Goal: Ask a question: Seek information or help from site administrators or community

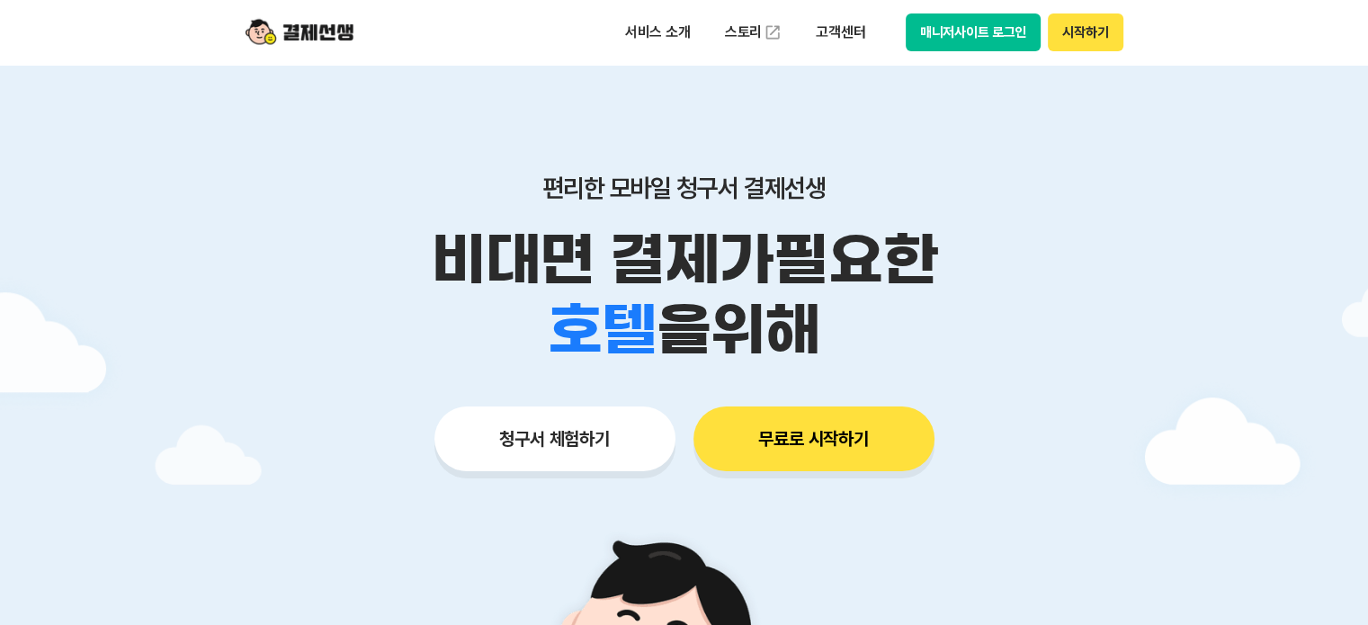
click at [1085, 33] on button "시작하기" at bounding box center [1085, 32] width 75 height 38
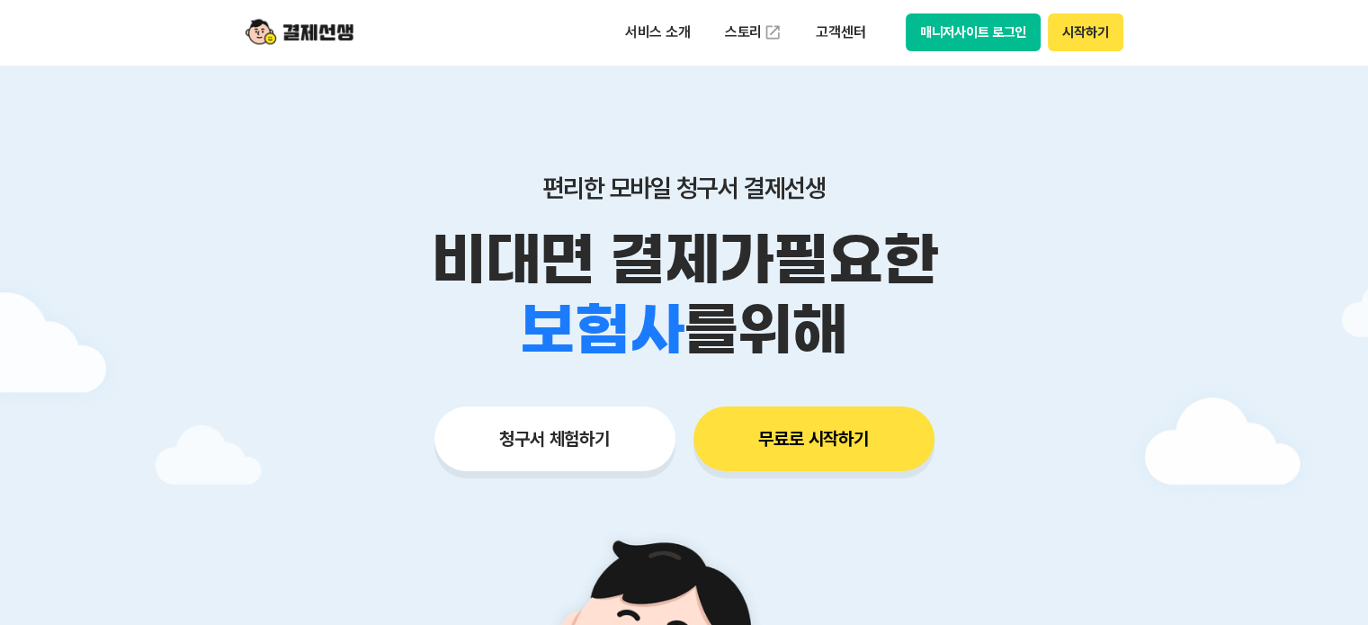
click at [962, 31] on button "매니저사이트 로그인" at bounding box center [974, 32] width 136 height 38
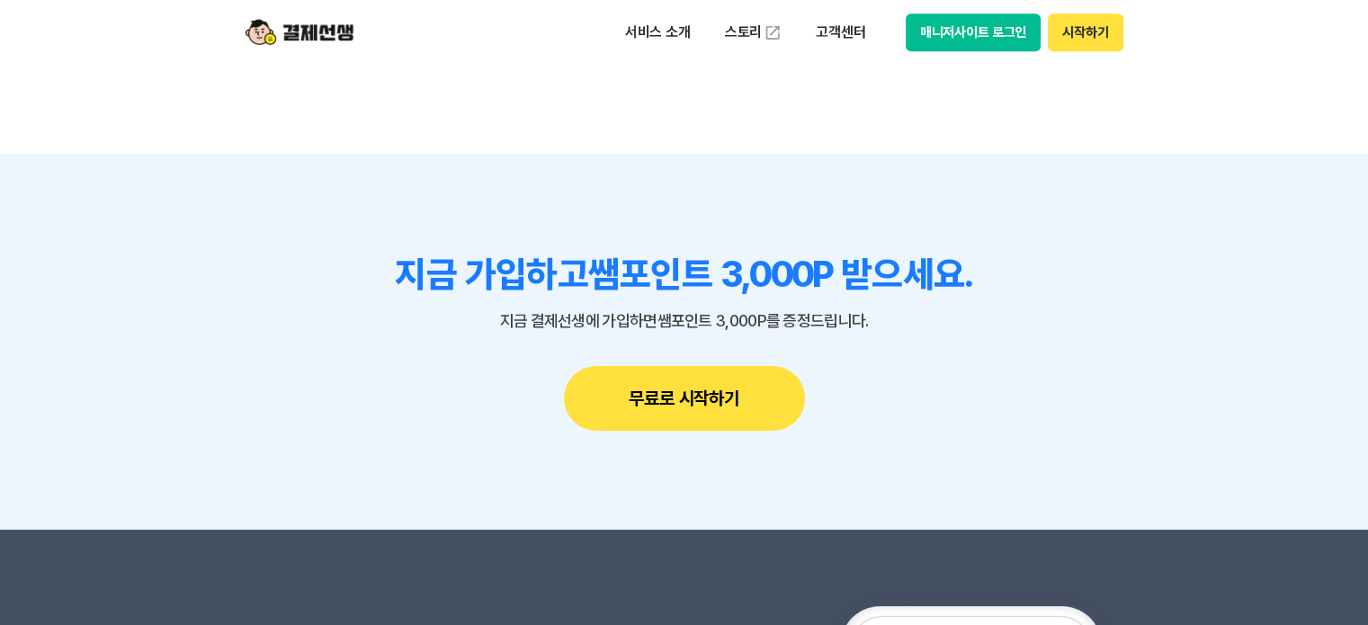
scroll to position [15138, 0]
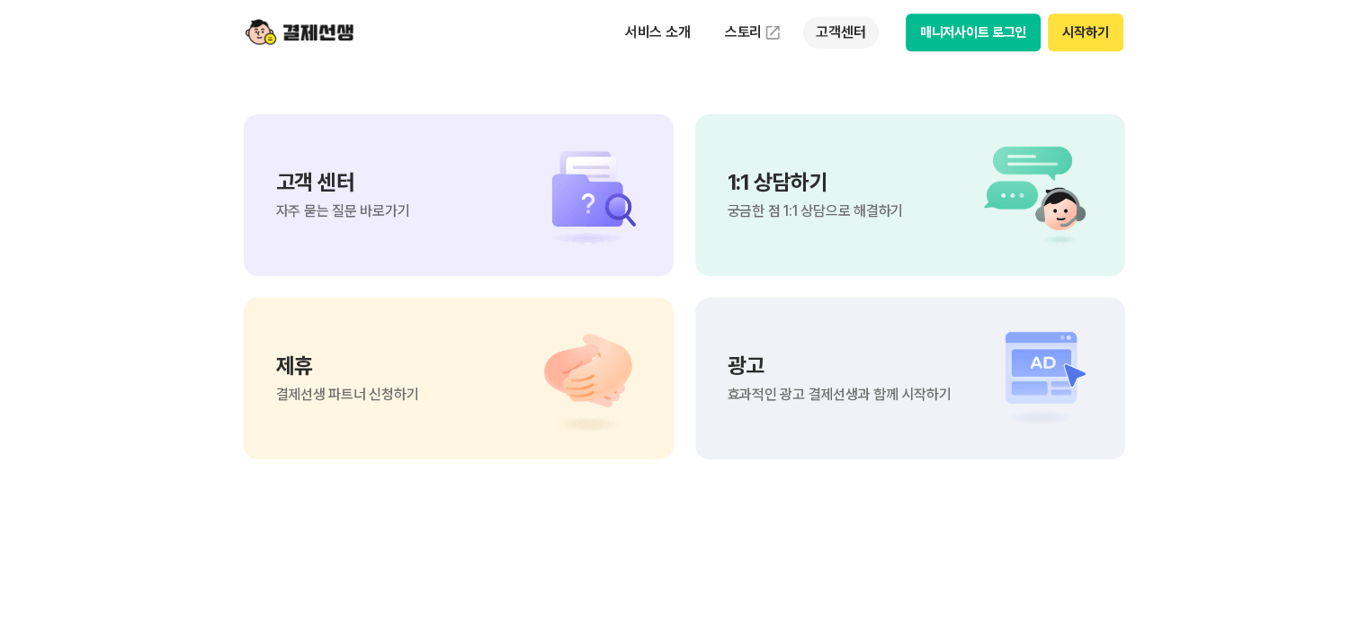
click at [839, 35] on p "고객센터" at bounding box center [840, 32] width 75 height 32
click at [1152, 190] on section "궁금한 점이 더 있으신가요? 고객 센터 자주 묻는 질문 바로가기 1:1 상담하기 궁금한 점 1:1 상담으로 해결하기 제휴 결제선생 파트너 신청…" at bounding box center [684, 238] width 1368 height 910
click at [831, 186] on p "1:1 상담하기" at bounding box center [815, 183] width 175 height 22
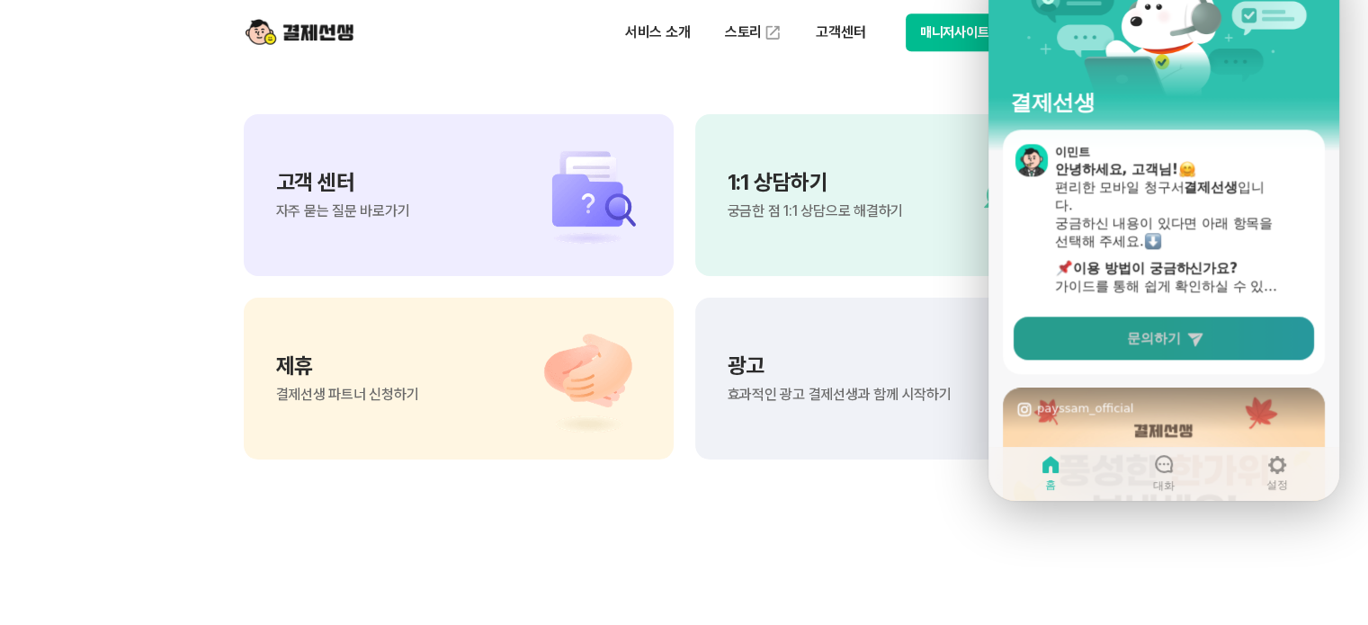
click at [1163, 339] on span "문의하기" at bounding box center [1154, 338] width 54 height 18
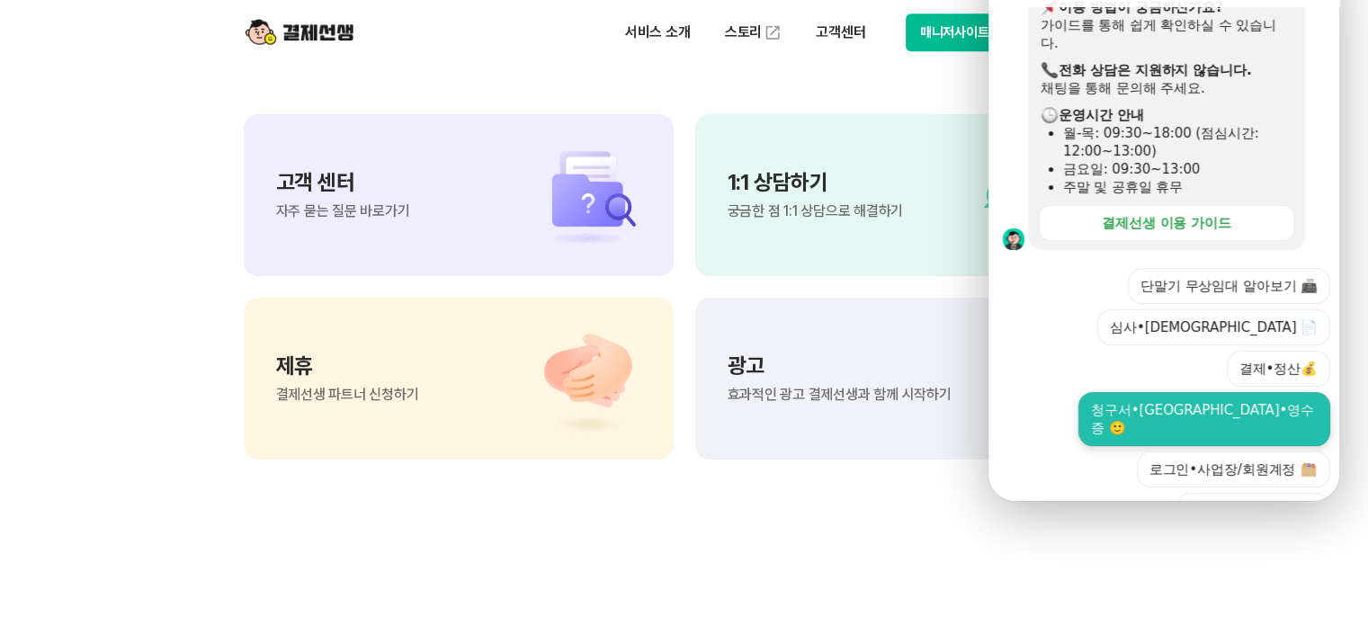
scroll to position [366, 0]
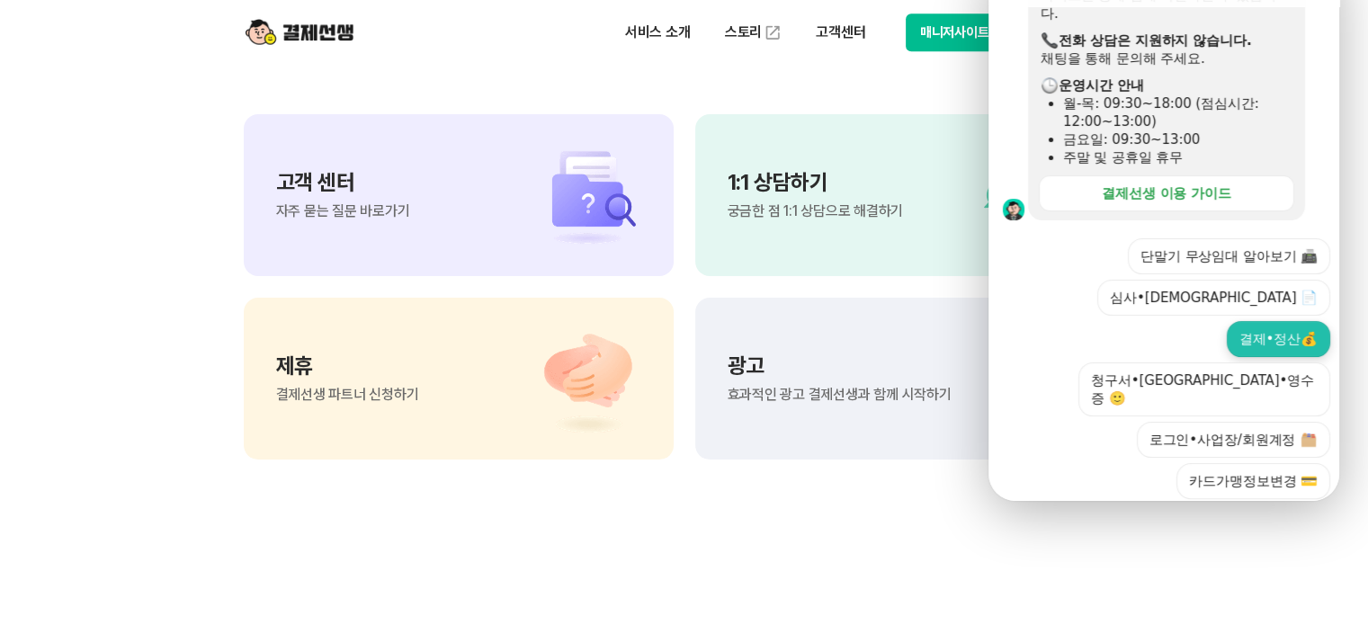
click at [1271, 321] on button "결제•정산💰" at bounding box center [1278, 339] width 103 height 36
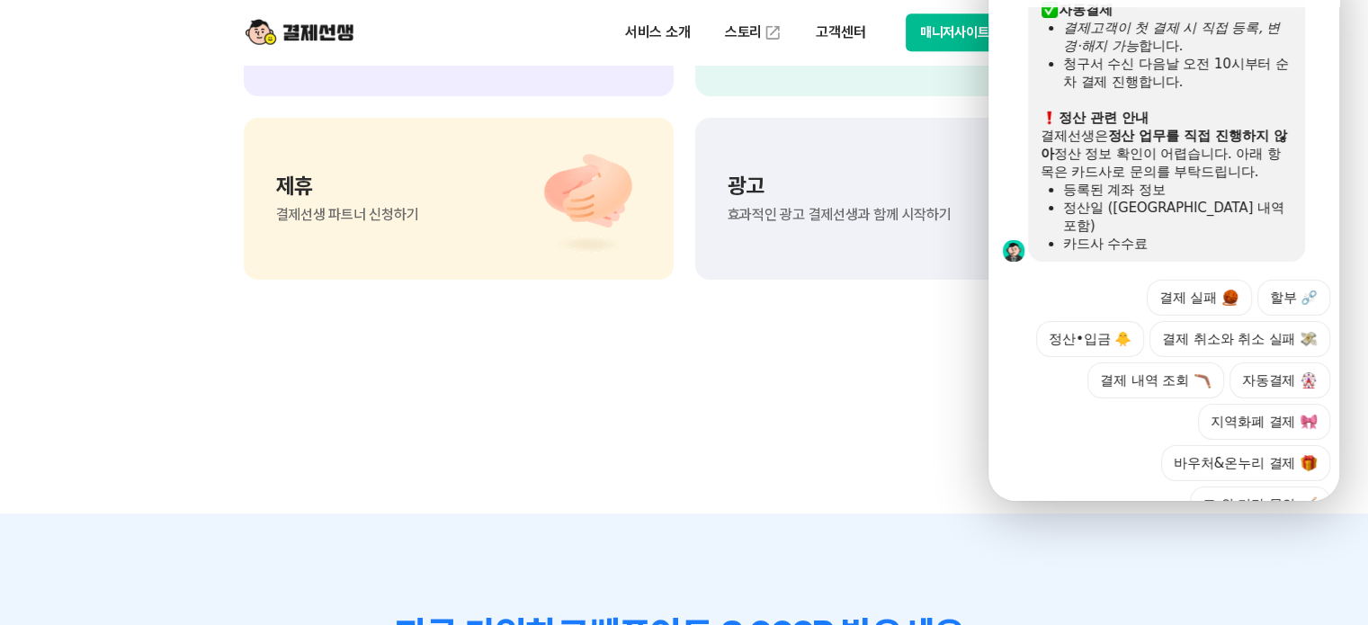
scroll to position [1090, 0]
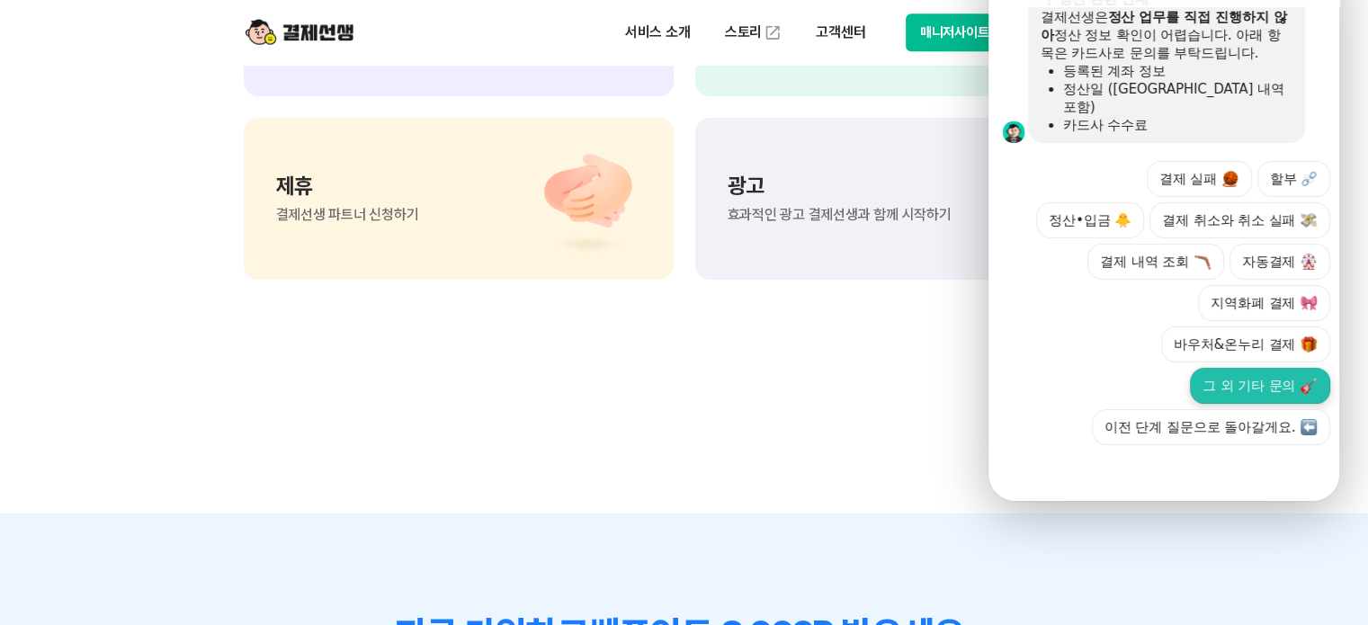
click at [1231, 368] on button "그 외 기타 문의" at bounding box center [1260, 386] width 140 height 36
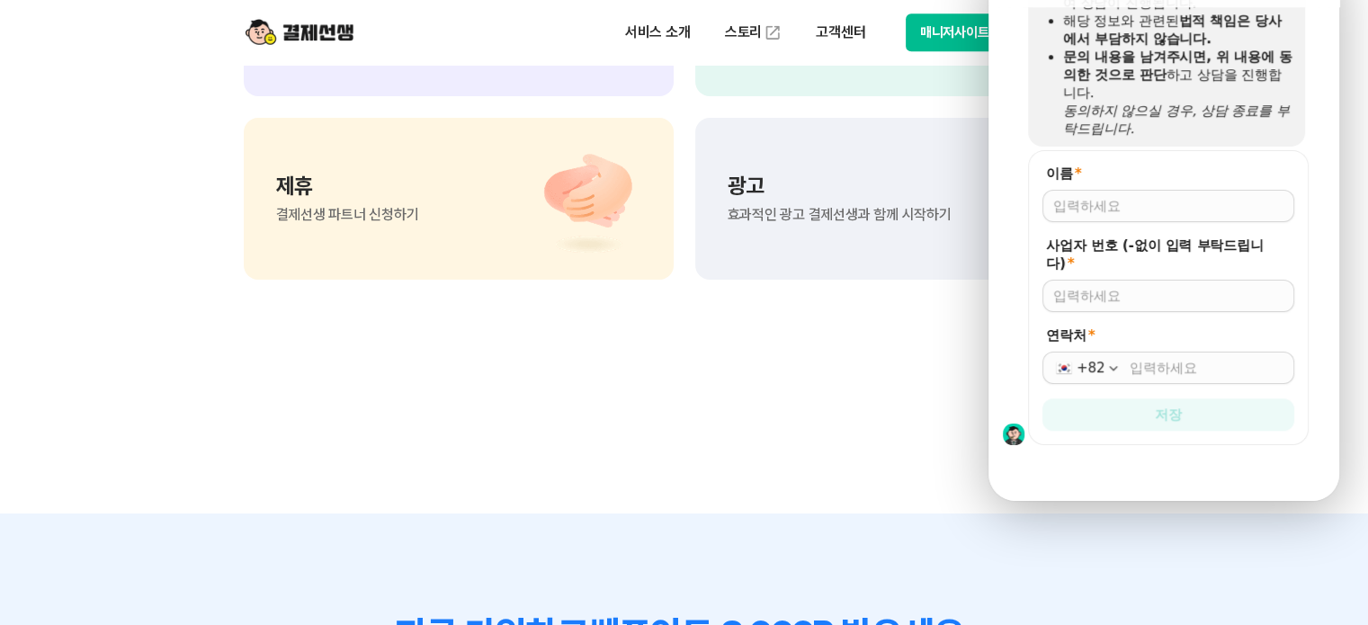
scroll to position [1277, 0]
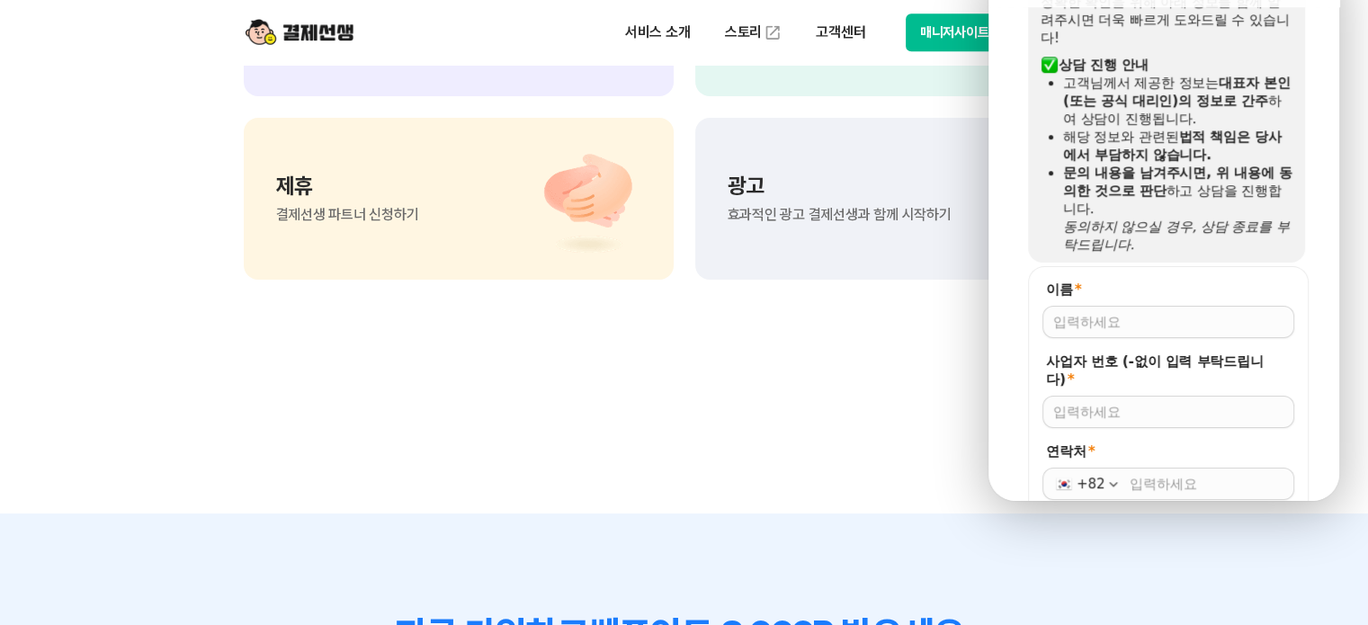
click at [1131, 315] on input "이름 *" at bounding box center [1168, 322] width 230 height 18
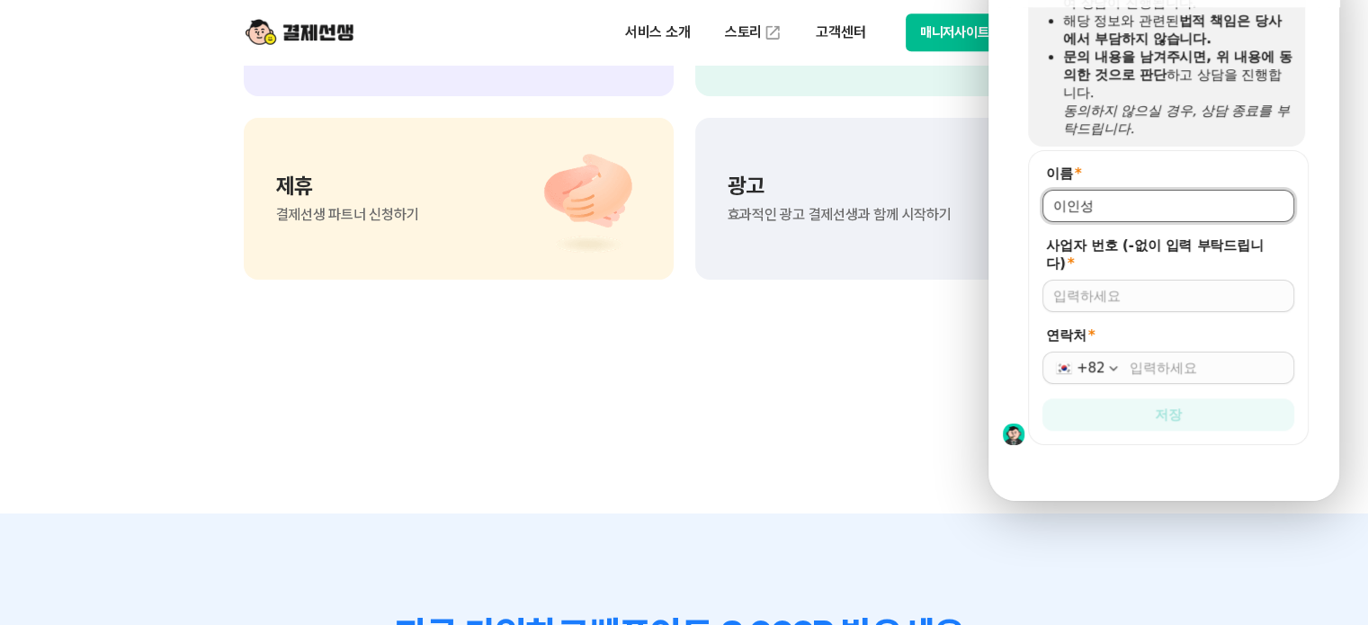
type input "이인성"
click at [1108, 287] on input "사업자 번호 (-없이 입력 부탁드립니다) *" at bounding box center [1168, 296] width 230 height 18
click at [1139, 359] on input "연락처 *" at bounding box center [1207, 368] width 154 height 18
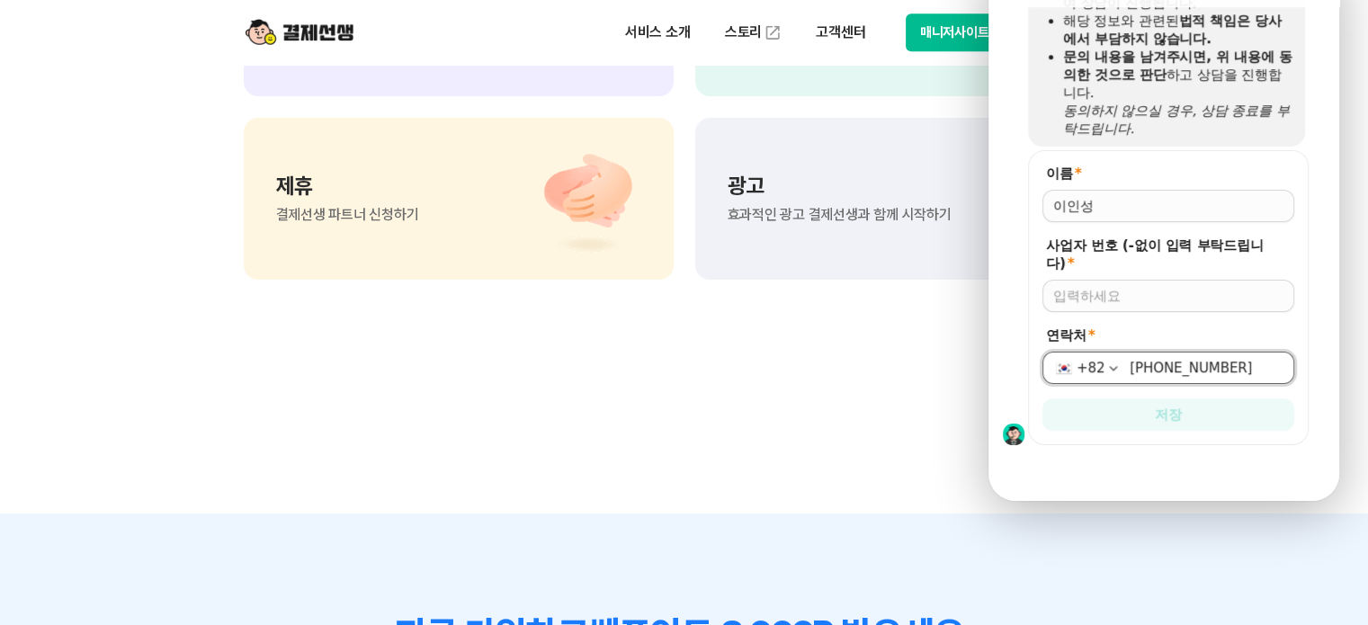
type input "[PHONE_NUMBER]"
click at [1141, 287] on input "사업자 번호 (-없이 입력 부탁드립니다) *" at bounding box center [1168, 296] width 230 height 18
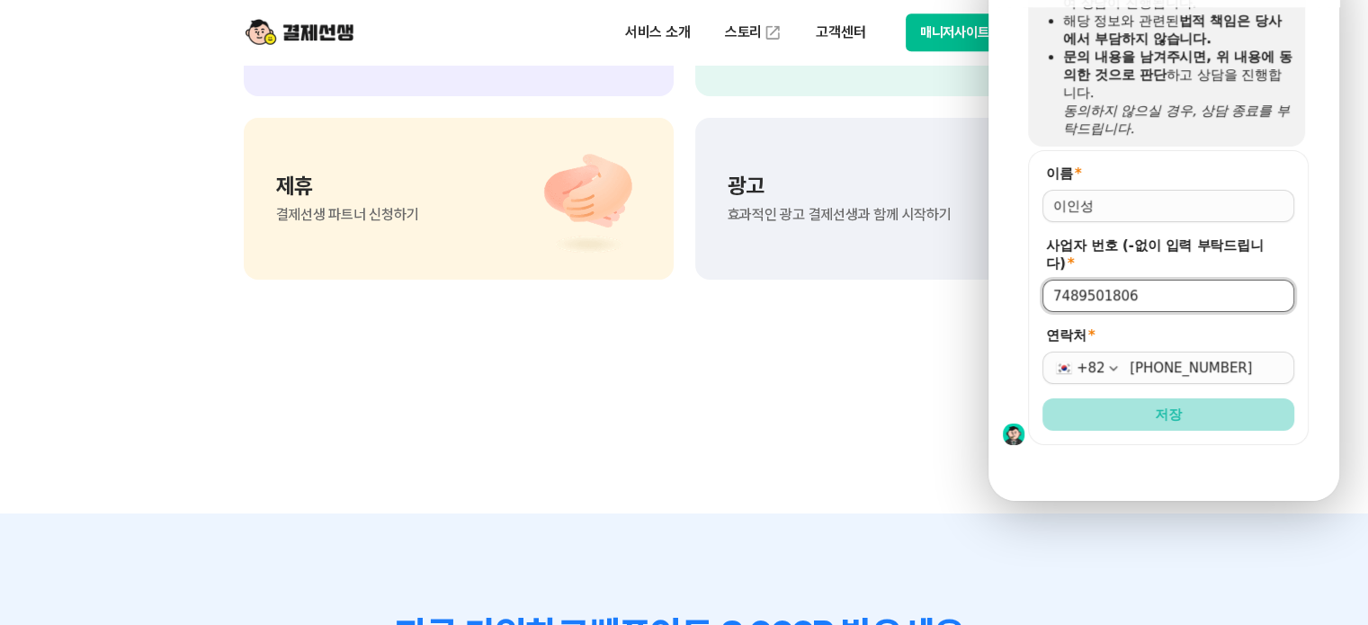
type input "7489501806"
click at [1173, 406] on span "저장" at bounding box center [1168, 415] width 27 height 18
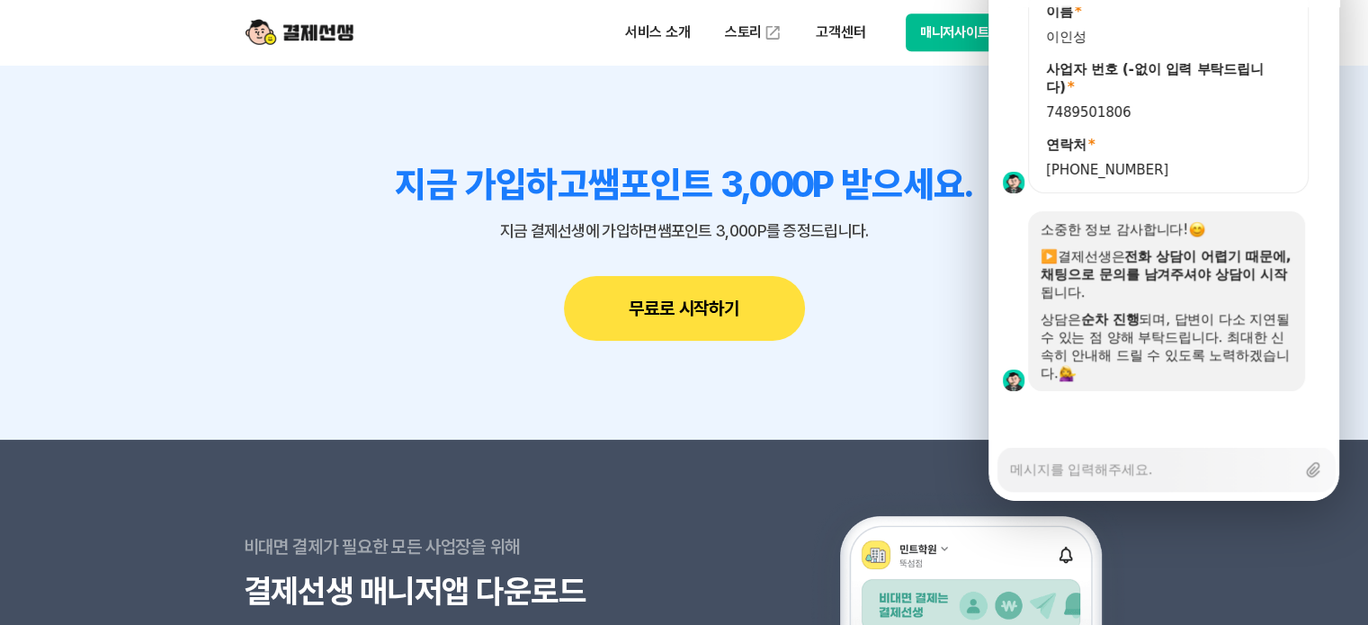
scroll to position [1619, 0]
type textarea "x"
type textarea "r"
type textarea "x"
type textarea "ru"
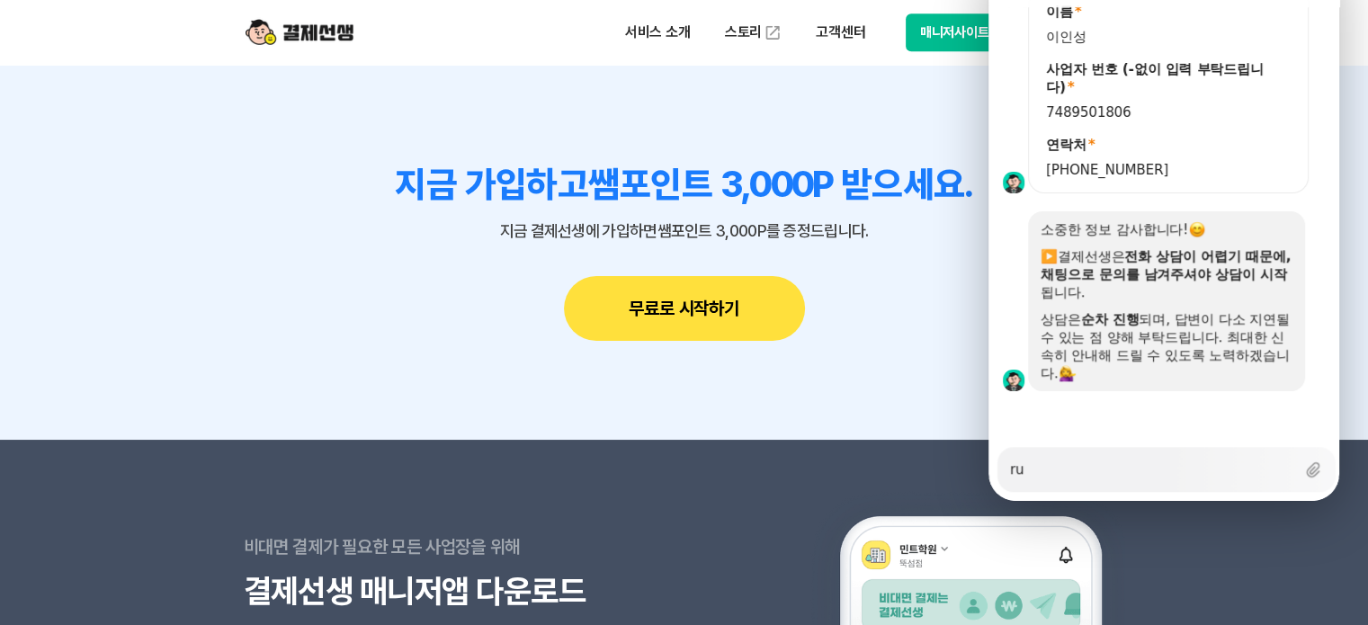
type textarea "x"
type textarea "ruf"
type textarea "x"
type textarea "rufw"
type textarea "x"
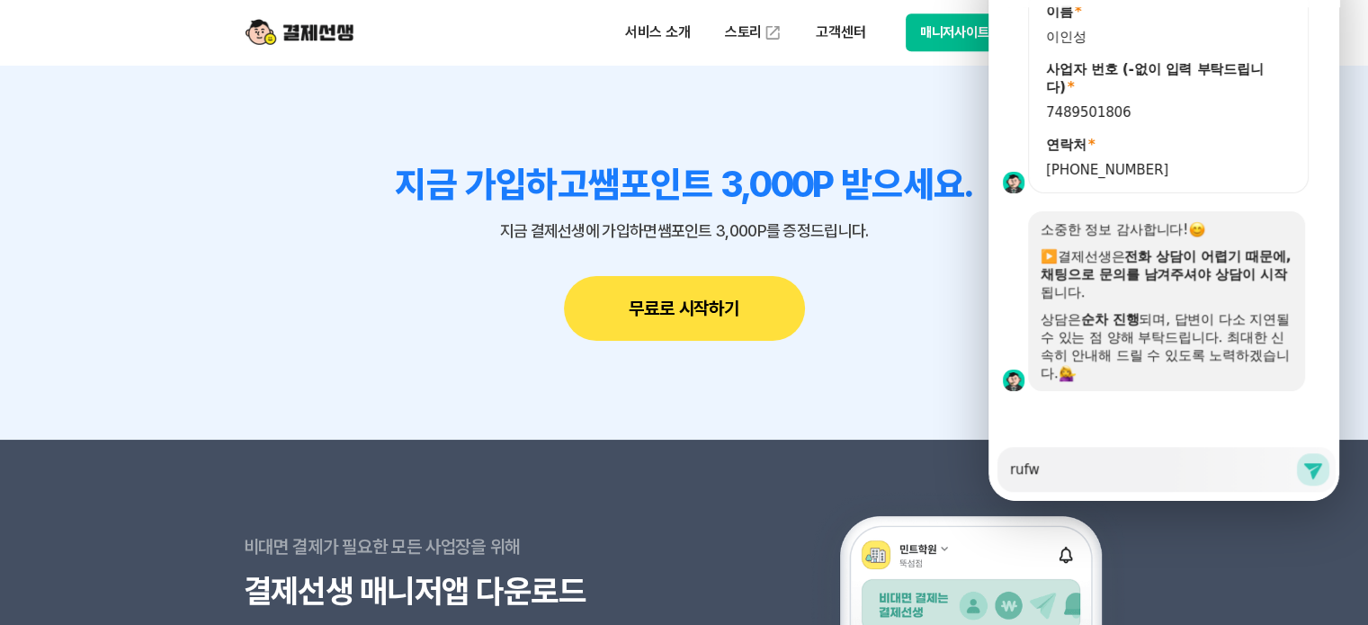
type textarea "rufwp"
type textarea "x"
type textarea "rufw"
type textarea "x"
type textarea "ruf"
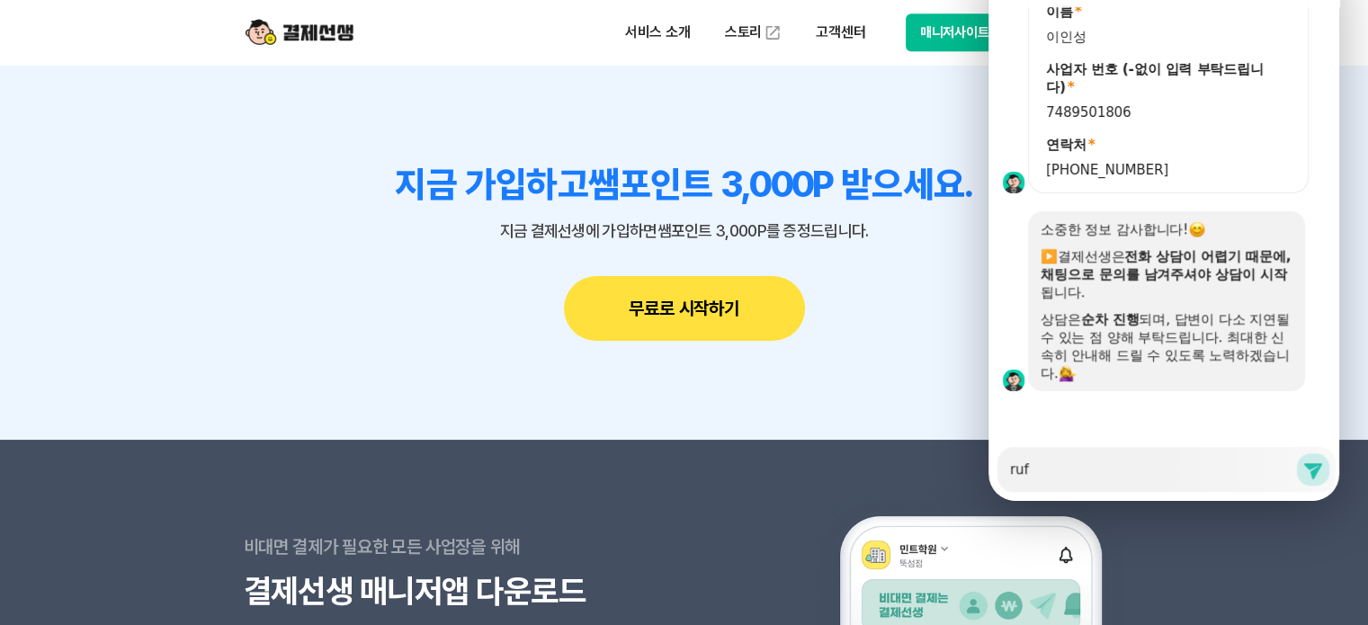
type textarea "x"
type textarea "ru"
type textarea "x"
type textarea "r"
type textarea "x"
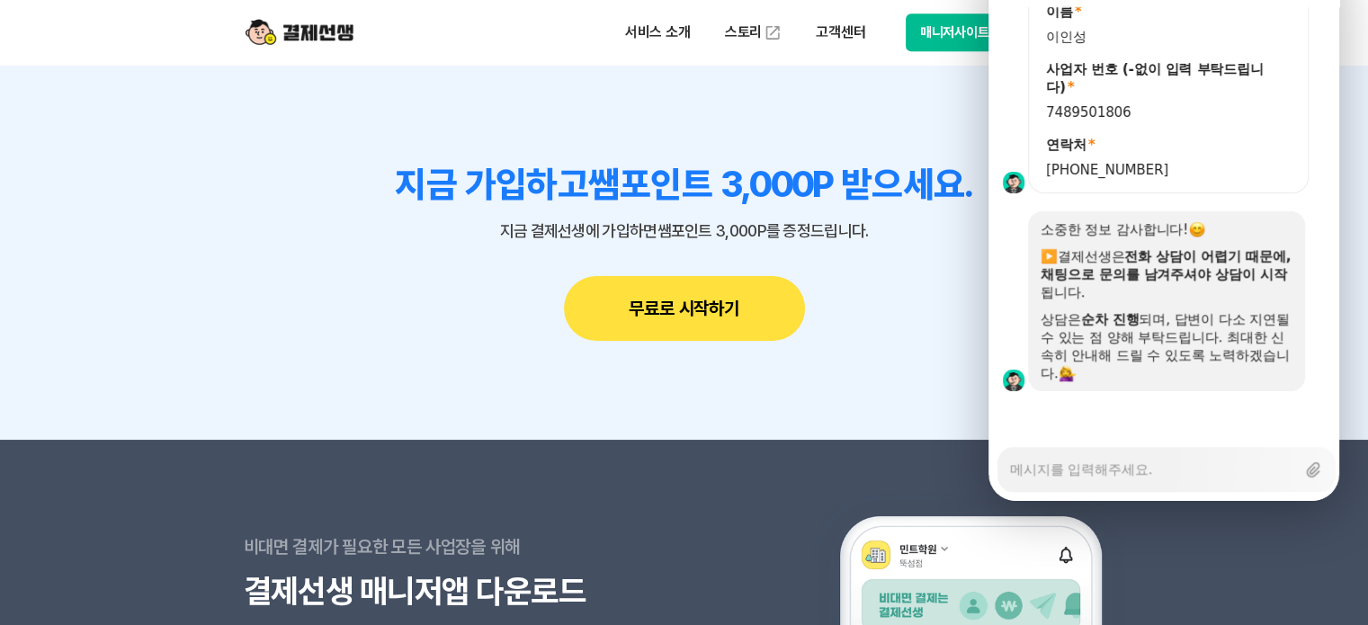
type textarea "x"
type textarea "ㅊ"
type textarea "x"
type textarea "처"
type textarea "x"
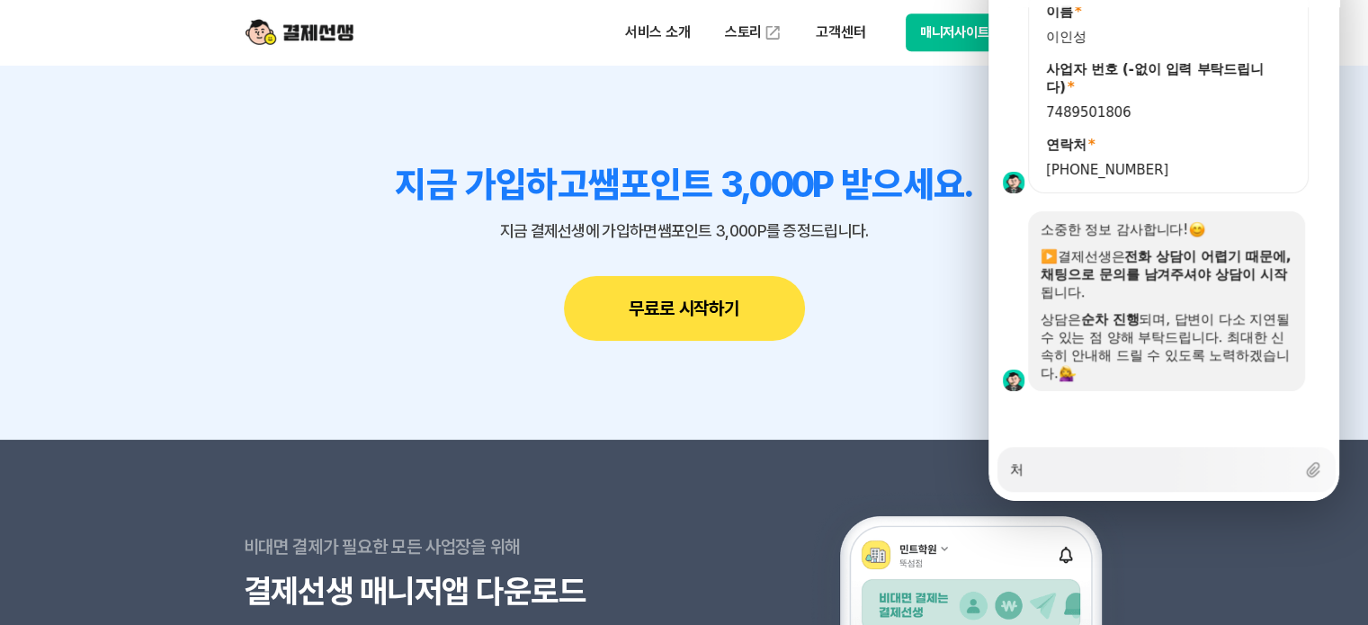
type textarea "청"
type textarea "x"
type textarea "청구"
type textarea "x"
type textarea "청굿"
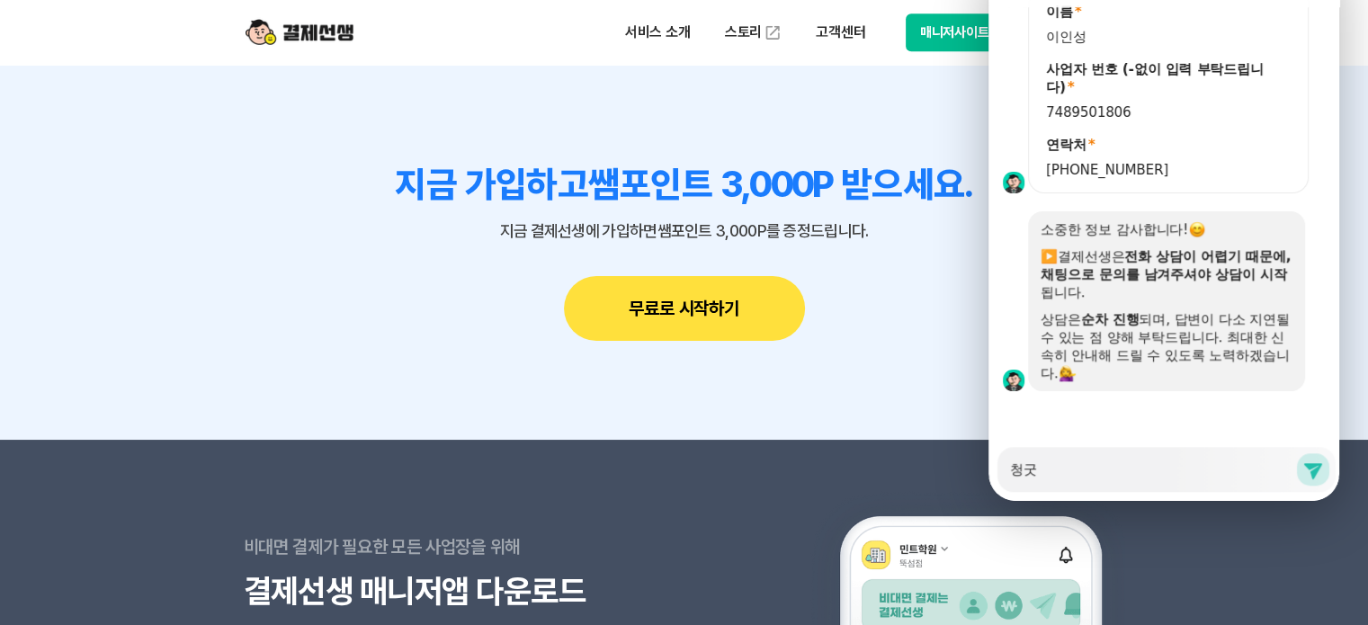
type textarea "x"
type textarea "청구서"
type textarea "x"
type textarea "청구서"
type textarea "x"
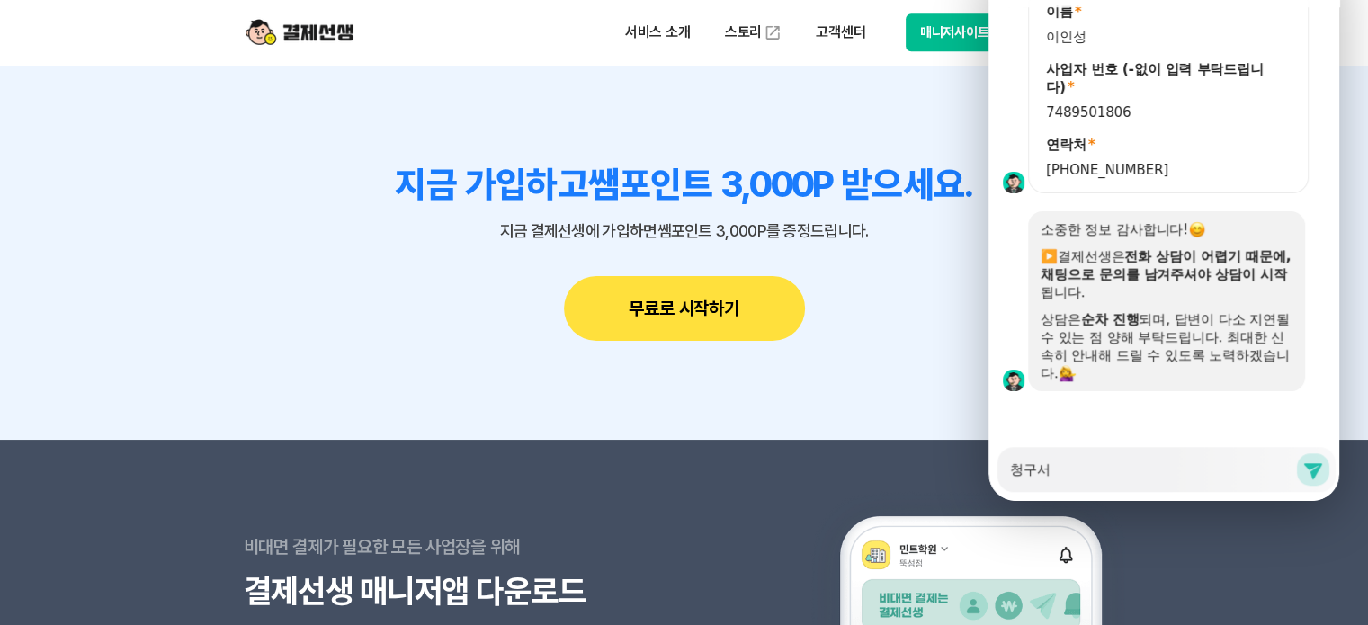
type textarea "청구서 ㅂ"
type textarea "x"
type textarea "청구서 바"
type textarea "x"
type textarea "청구서 발"
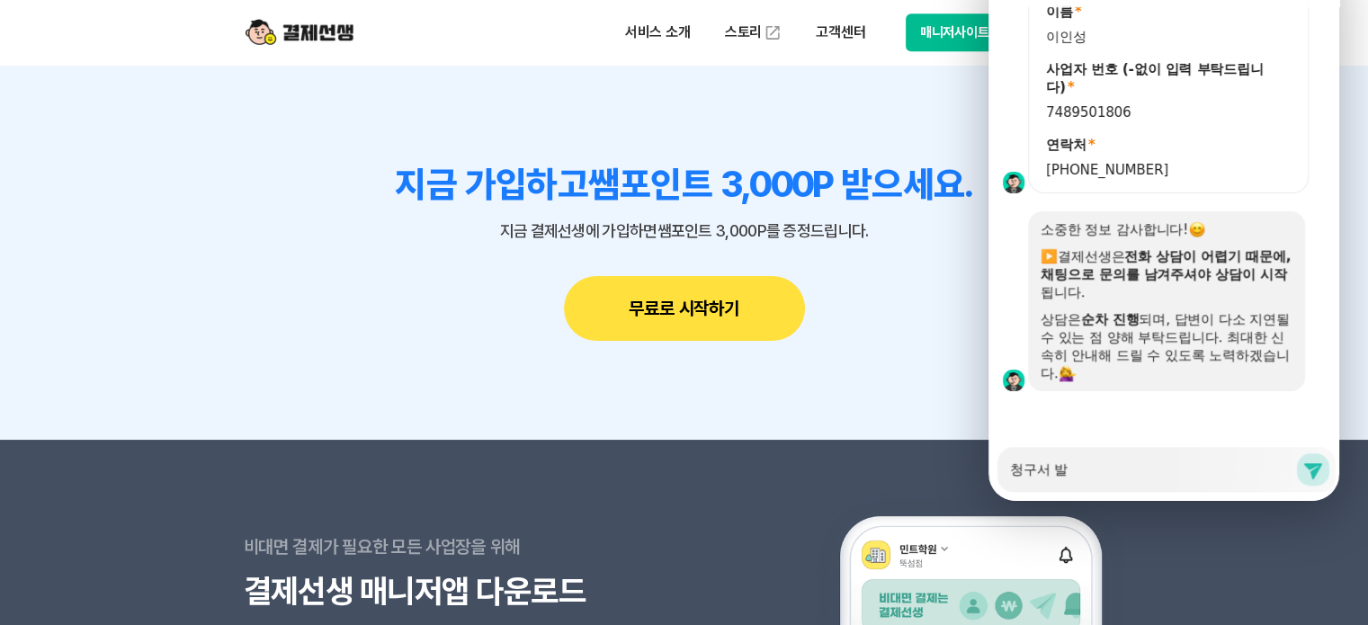
type textarea "x"
type textarea "청구서 밣"
type textarea "x"
type textarea "청구서 발해"
type textarea "x"
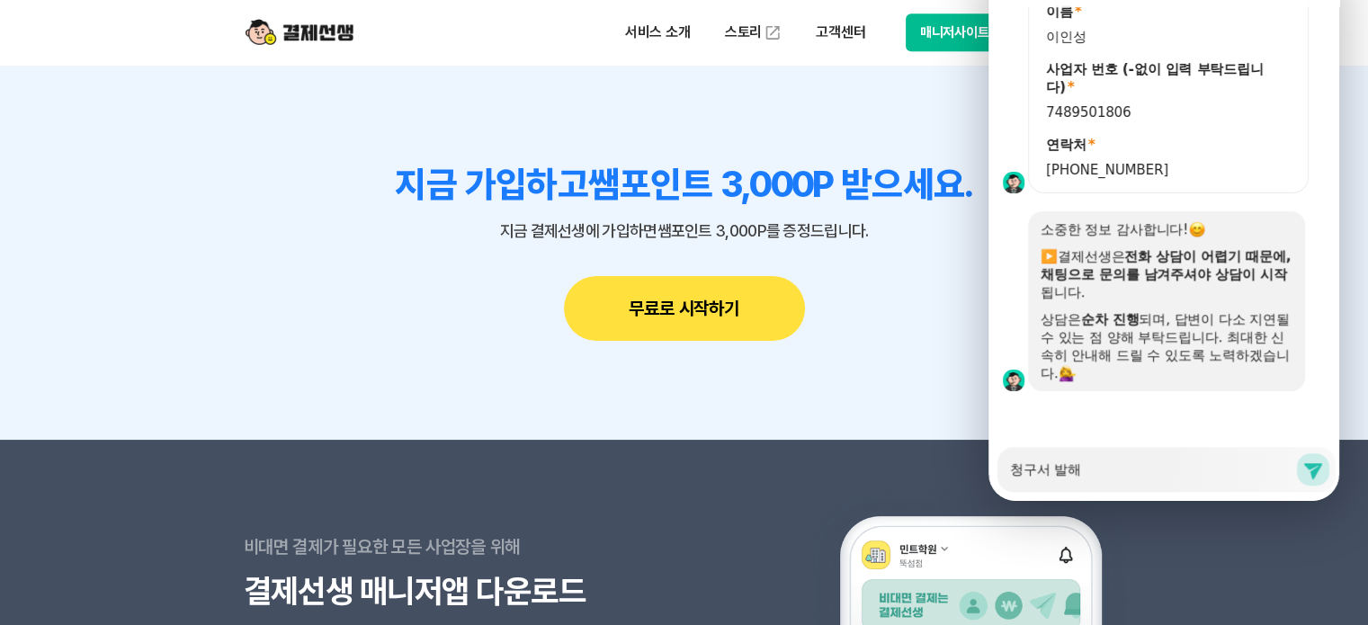
type textarea "청구서 발행"
type textarea "x"
type textarea "청구서 발행ㅅ"
type textarea "x"
type textarea "청구서 발행시"
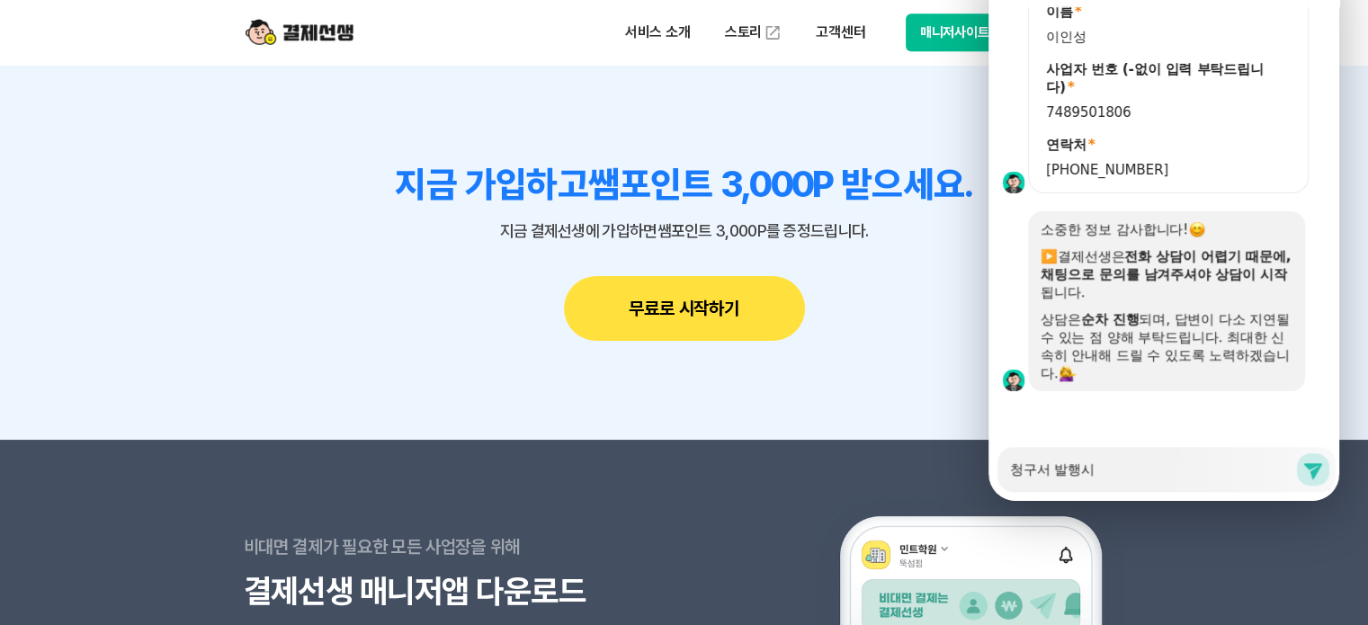
type textarea "x"
type textarea "청구서 발행싱"
type textarea "x"
type textarea "청구서 발행시에"
type textarea "x"
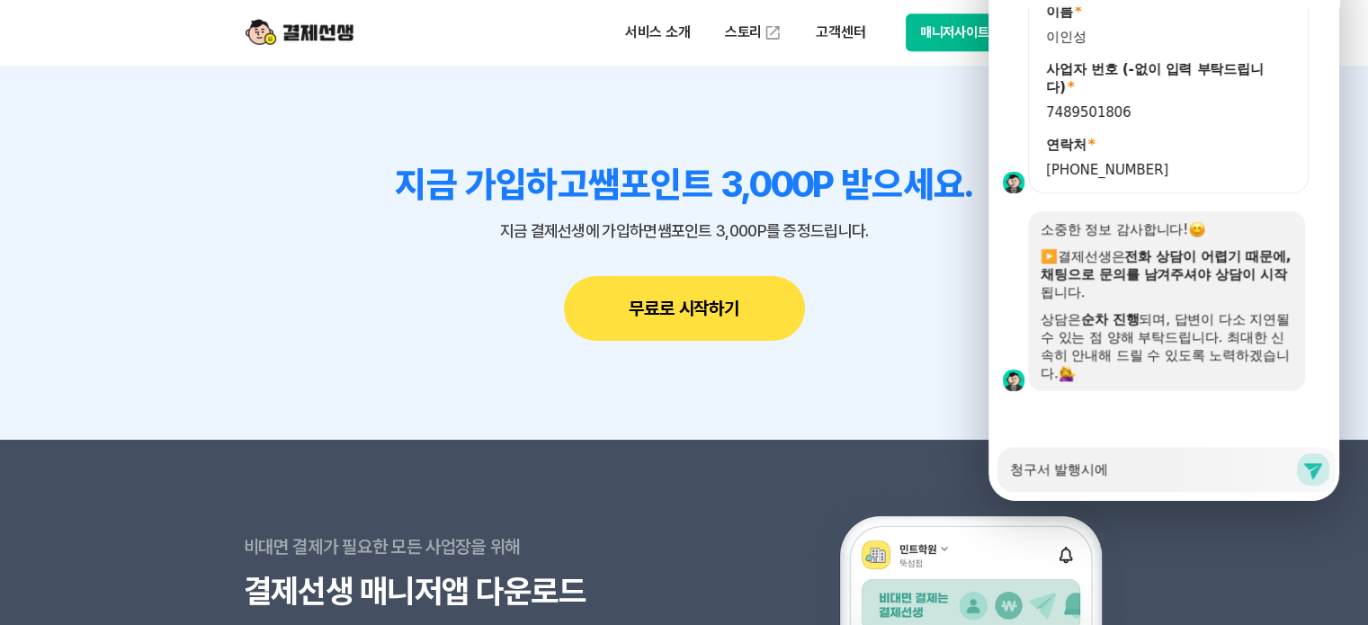
type textarea "청구서 발행시에"
type textarea "x"
type textarea "청구서 발행시에 부"
type textarea "x"
type textarea "청구서 발행시에 북"
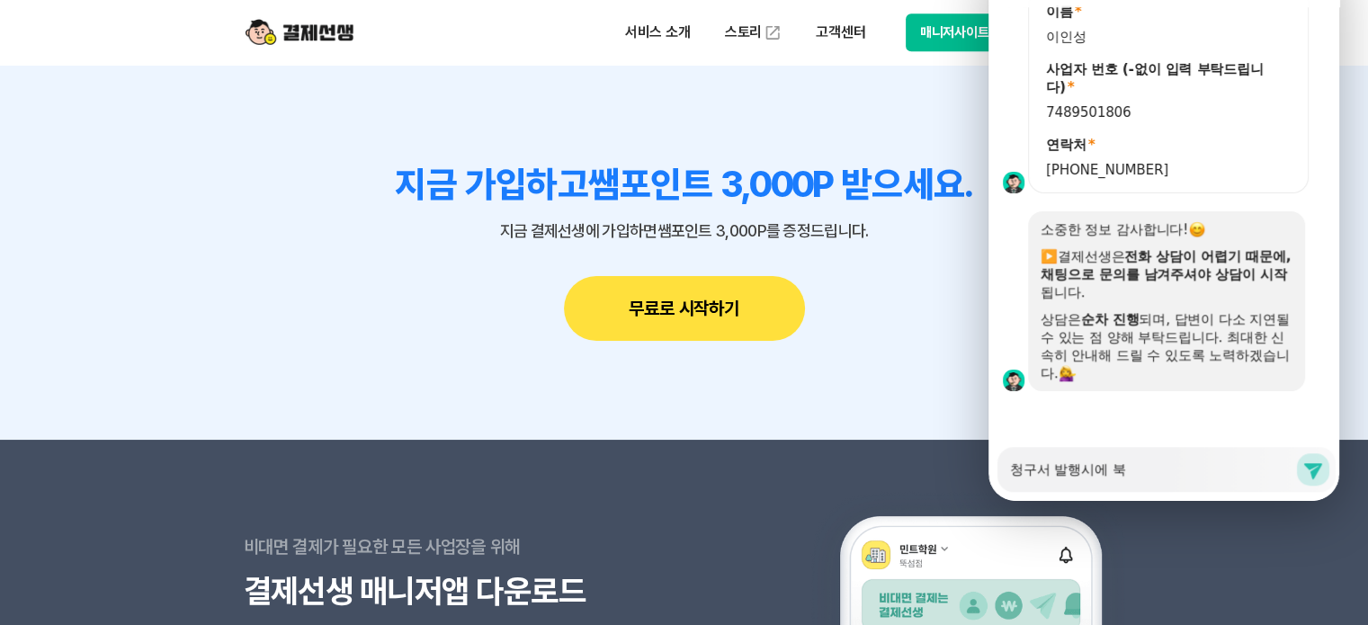
type textarea "x"
type textarea "청구서 발행시에 부가"
type textarea "x"
type textarea "청구서 발행시에 부갓"
type textarea "x"
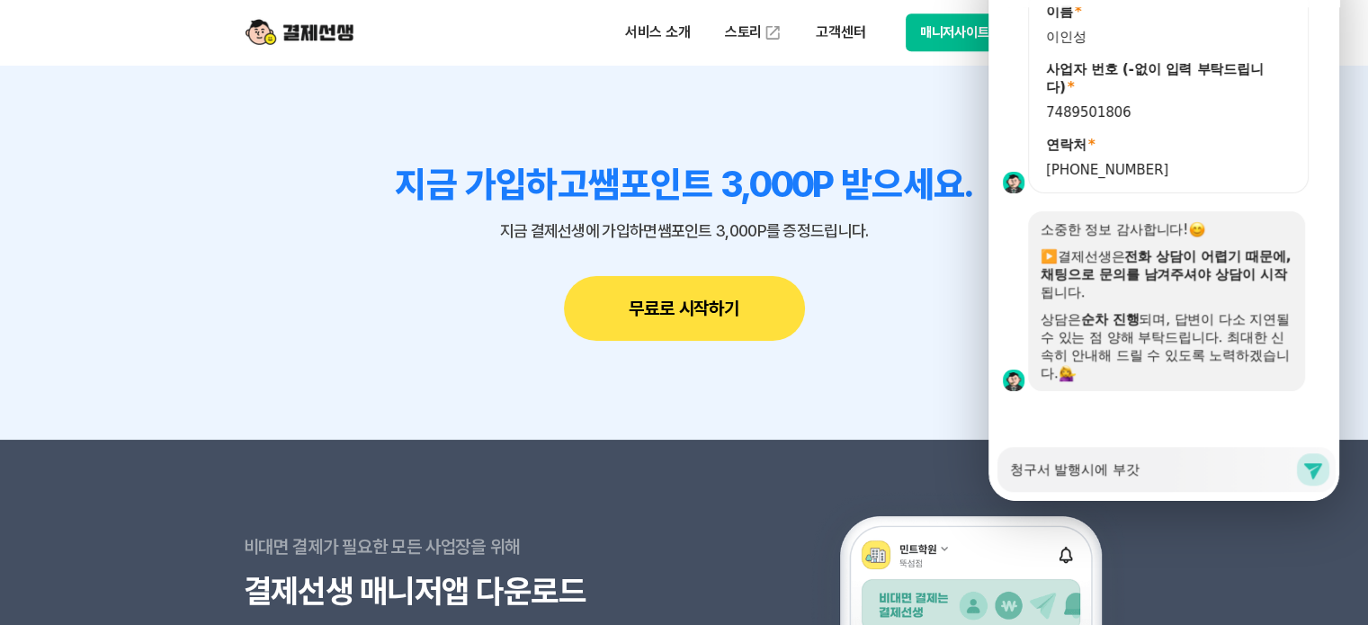
type textarea "청구서 발행시에 부가세"
type textarea "x"
type textarea "청구서 발행시에 부가세"
type textarea "x"
type textarea "청구서 발행시에 부가세 ㅍ"
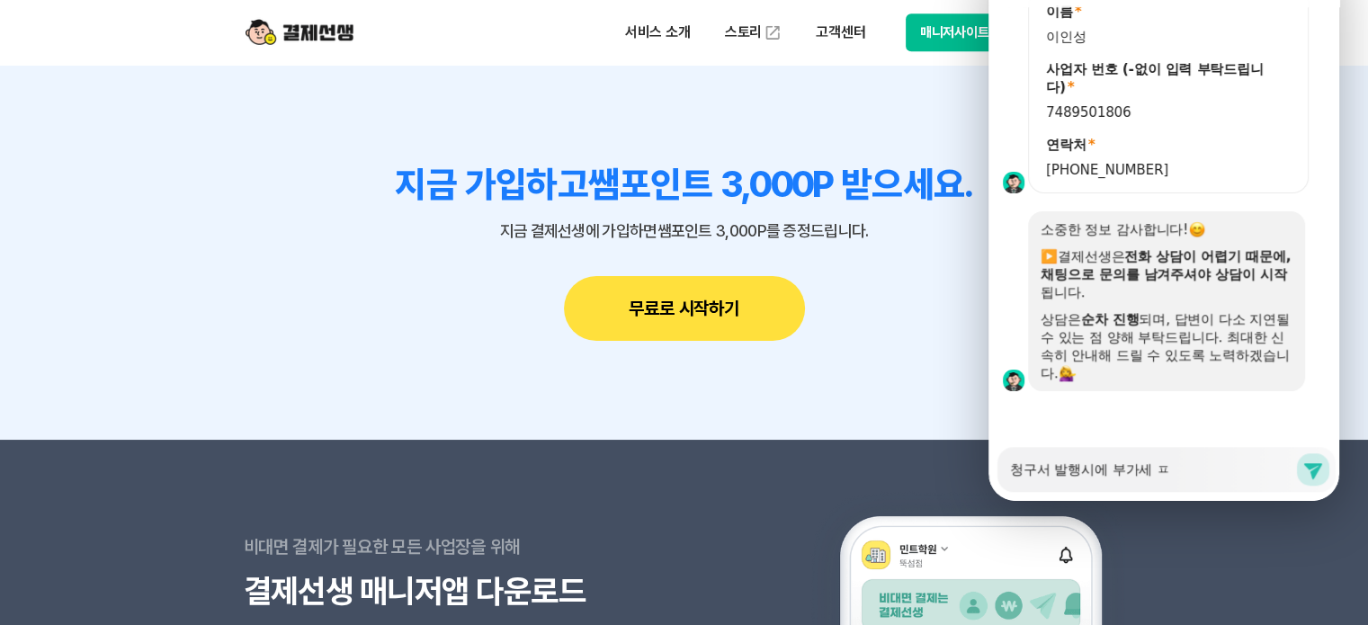
type textarea "x"
type textarea "청구서 발행시에 부가세 표"
type textarea "x"
type textarea "청구서 발행시에 부가세 푝"
type textarea "x"
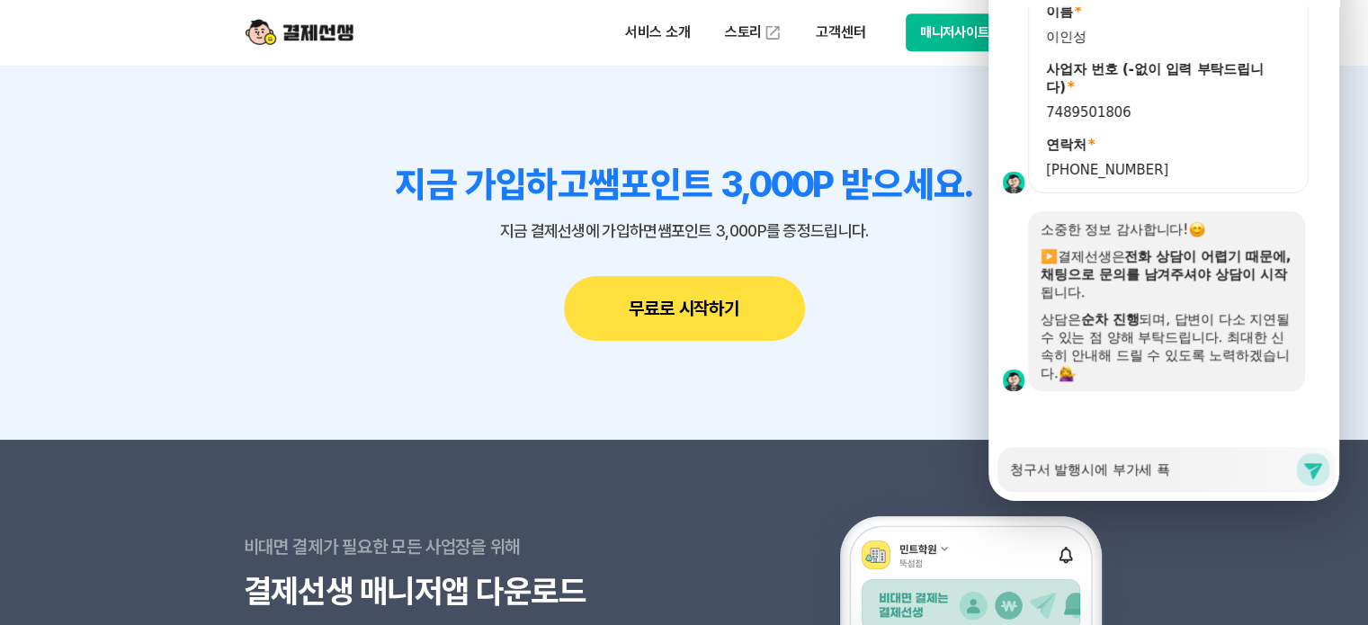
type textarea "청구서 발행시에 부가세 표기"
type textarea "x"
type textarea "청구서 발행시에 부가세 표긱"
type textarea "x"
type textarea "청구서 발행시에 부가세 표기가"
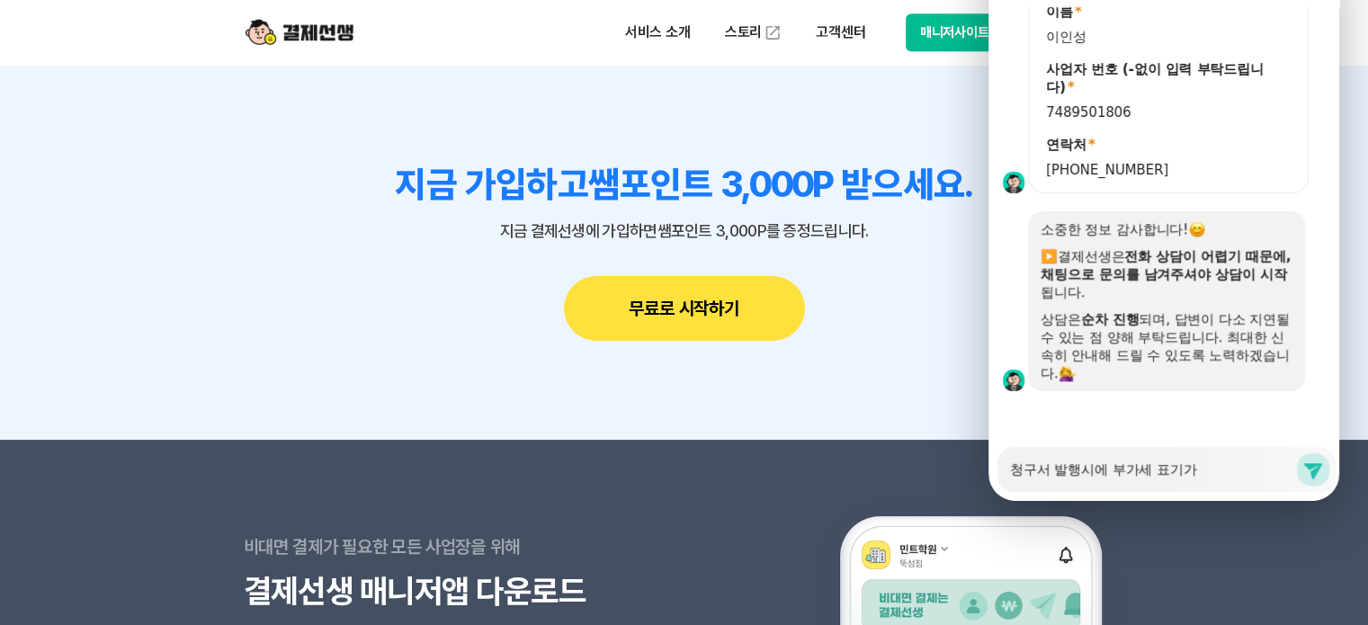
type textarea "x"
type textarea "청구서 발행시에 부가세 표기가"
type textarea "x"
type textarea "청구서 발행시에 부가세 표기가 ㅂ"
type textarea "x"
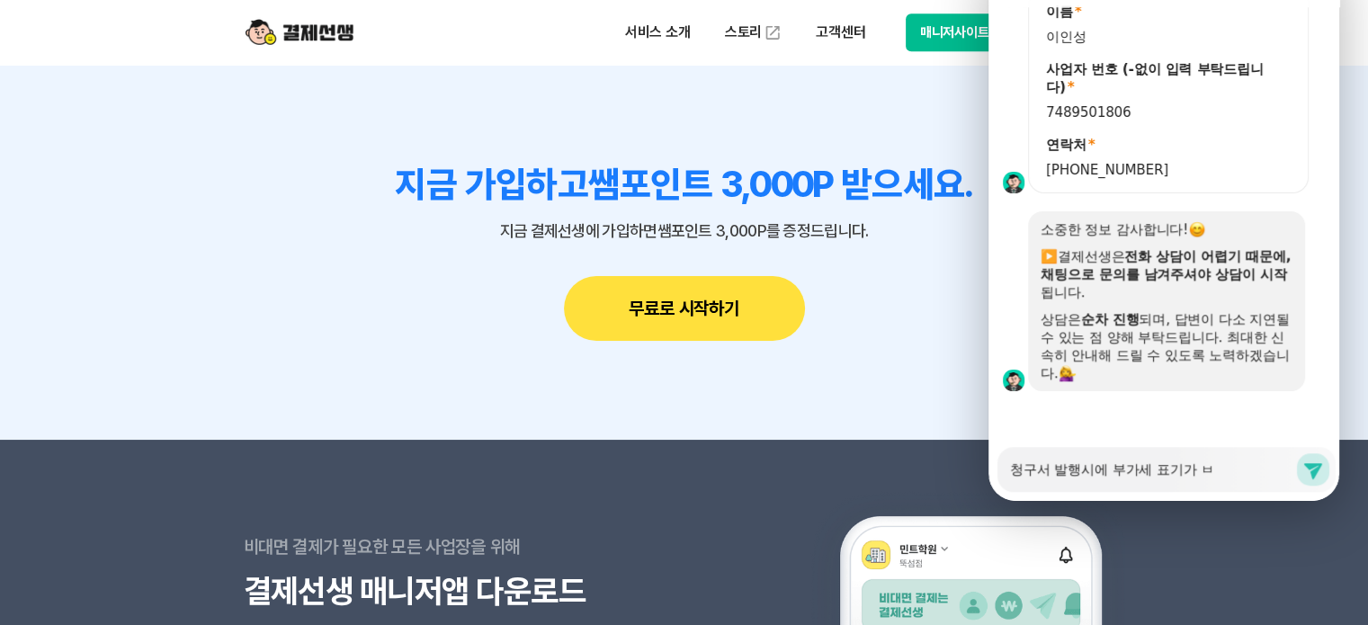
type textarea "청구서 발행시에 부가세 표기가 보"
type textarea "x"
type textarea "청구서 발행시에 부가세 표기가 봉"
type textarea "x"
type textarea "청구서 발행시에 부가세 표기가 보이"
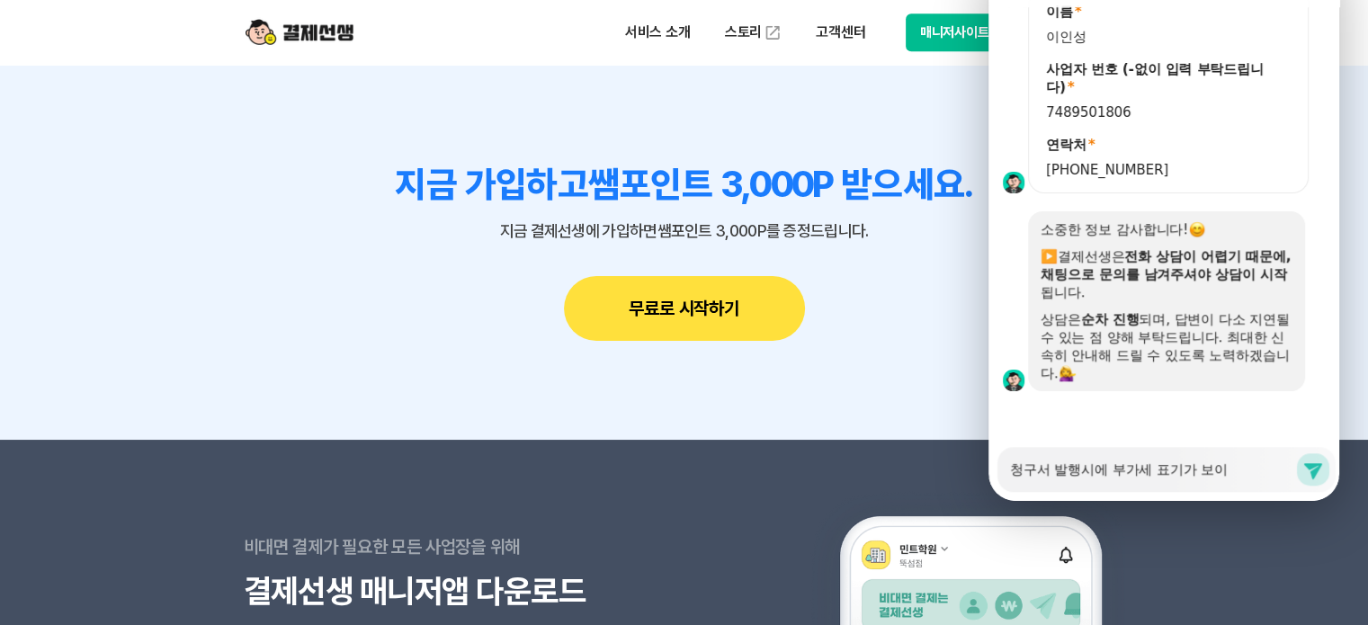
type textarea "x"
type textarea "청구서 발행시에 부가세 표기가 보입"
type textarea "x"
type textarea "청구서 발행시에 부가세 표기가 보입ㄴ"
type textarea "x"
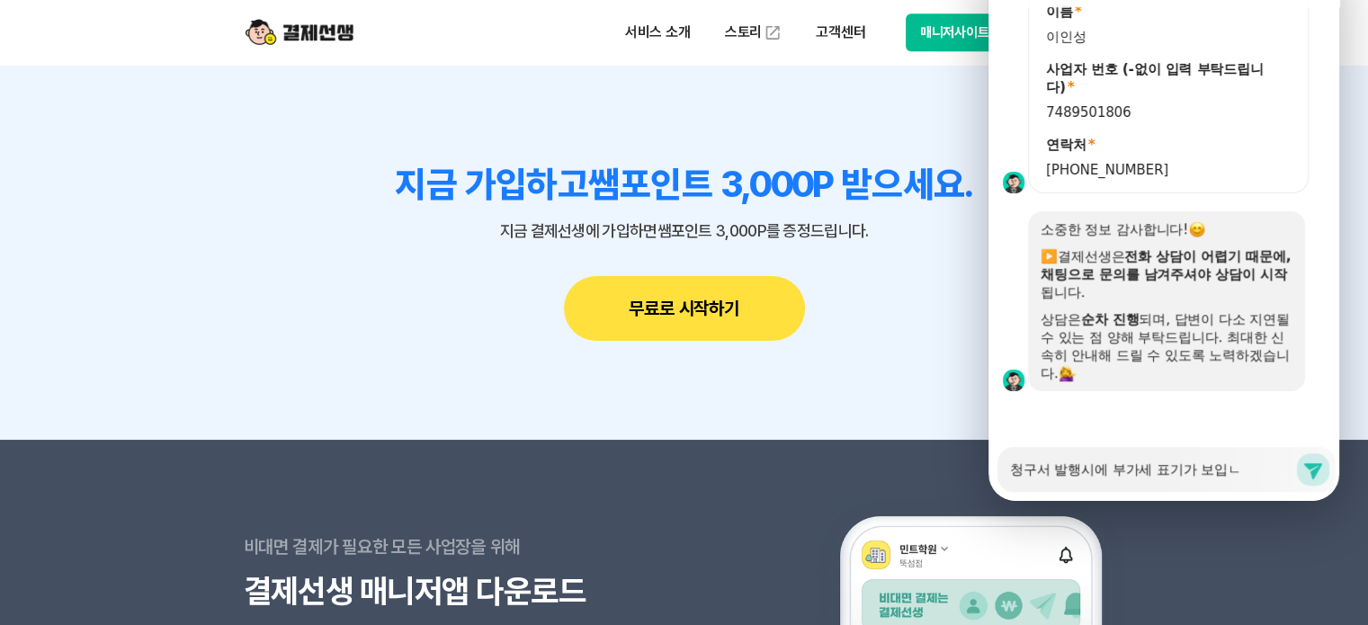
type textarea "청구서 발행시에 부가세 표기가 보입니"
type textarea "x"
type textarea "청구서 발행시에 부가세 표기가 보입닏"
type textarea "x"
type textarea "청구서 발행시에 부가세 표기가 보입니다"
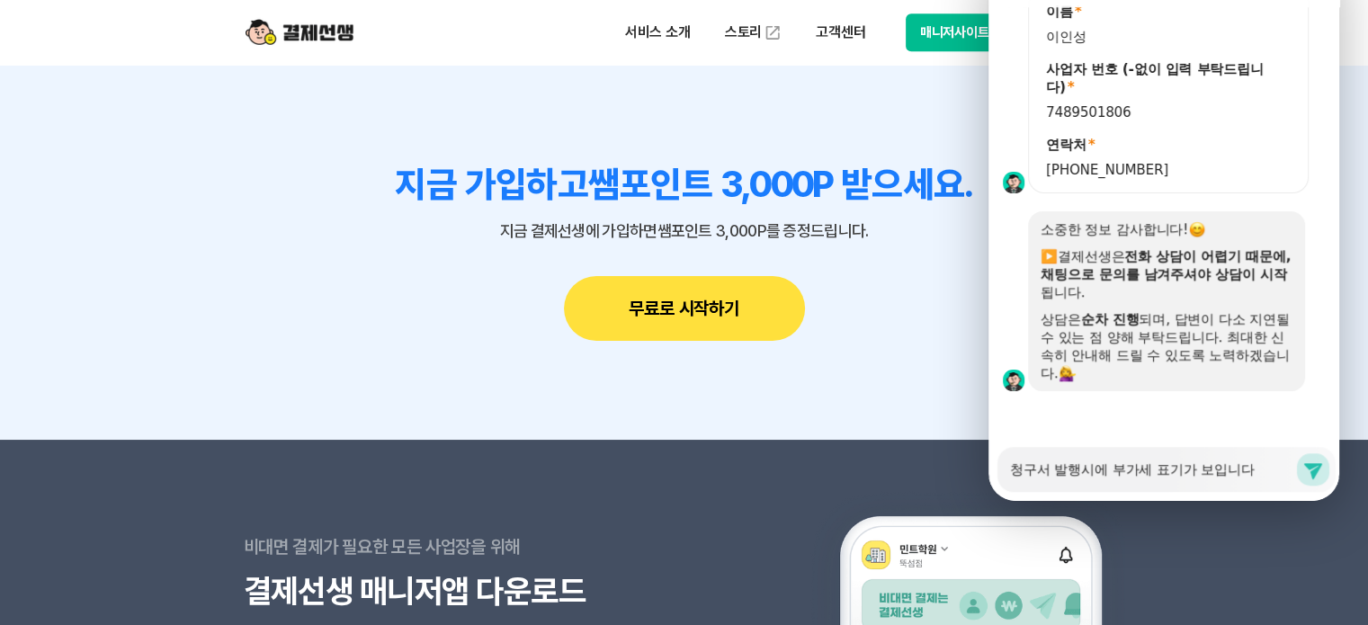
type textarea "x"
type textarea "청구서 발행시에 부가세 표기가 보입니다."
type textarea "x"
type textarea "청구서 발행시에 부가세 표기가 보입니다."
type textarea "x"
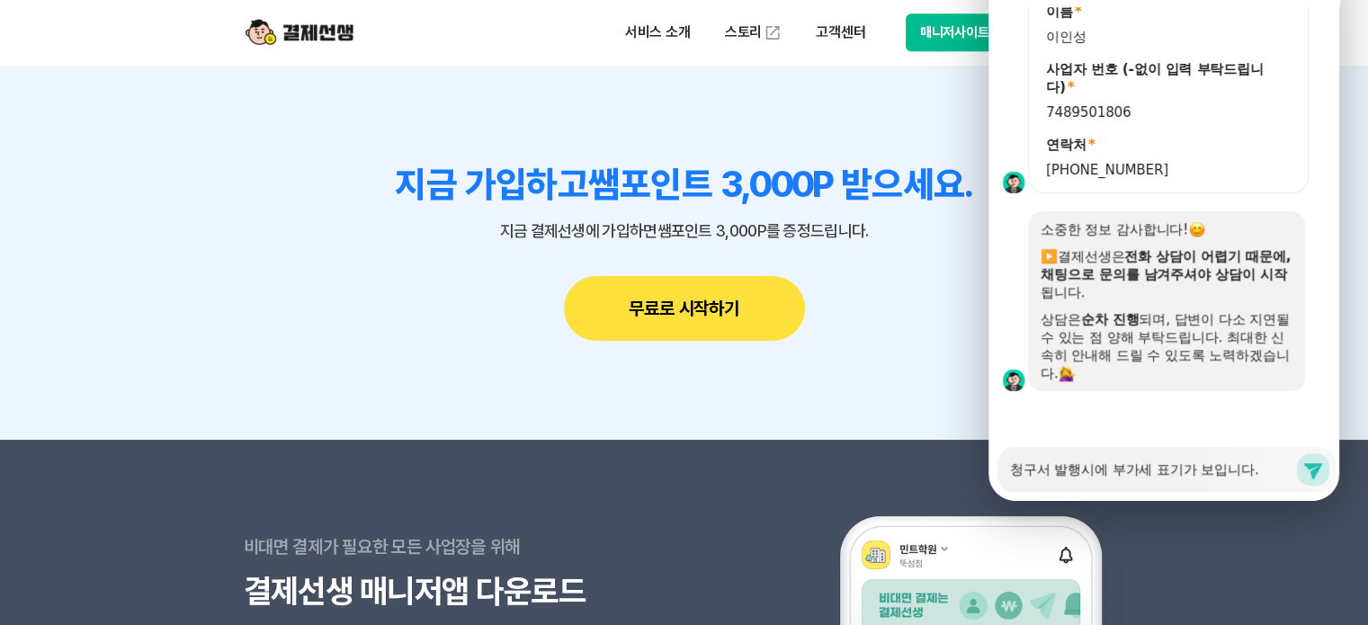
type textarea "청구서 발행시에 부가세 표기가 보입니다. ㄱ"
type textarea "x"
type textarea "청구서 발행시에 부가세 표기가 보입니다. 교ㅕ"
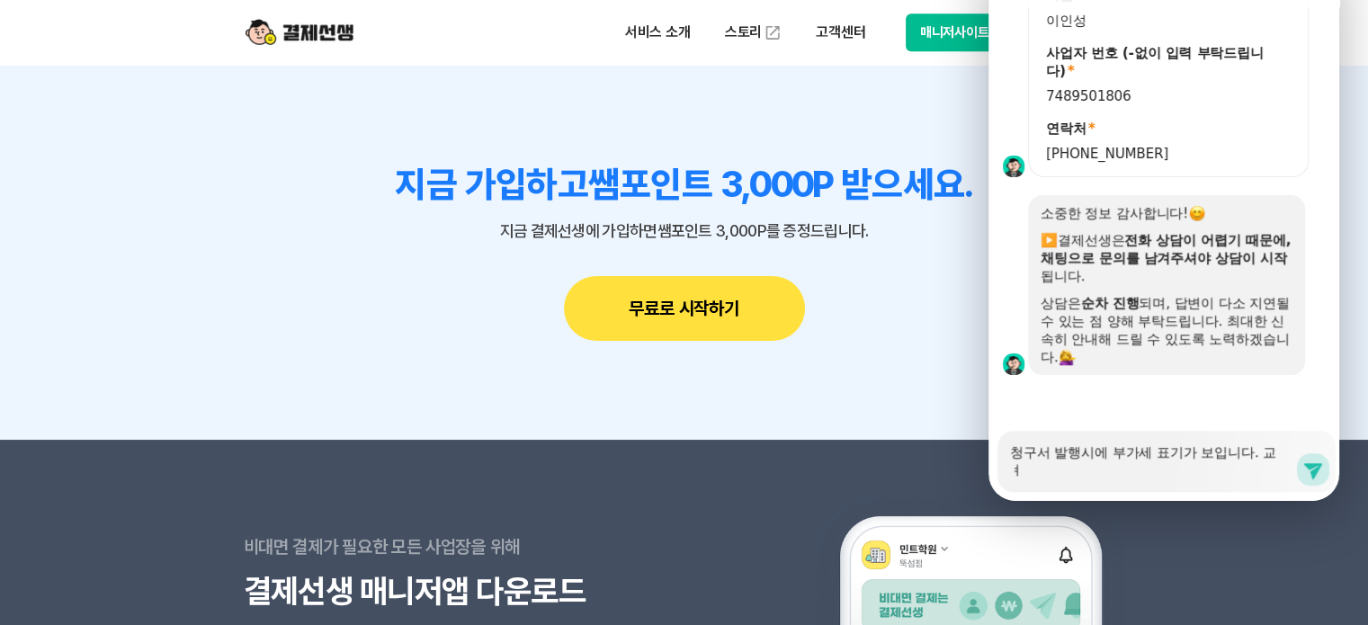
type textarea "x"
type textarea "청구서 발행시에 부가세 표기가 보입니다. [DEMOGRAPHIC_DATA]"
type textarea "x"
type textarea "청구서 발행시에 부가세 표기가 보입니다."
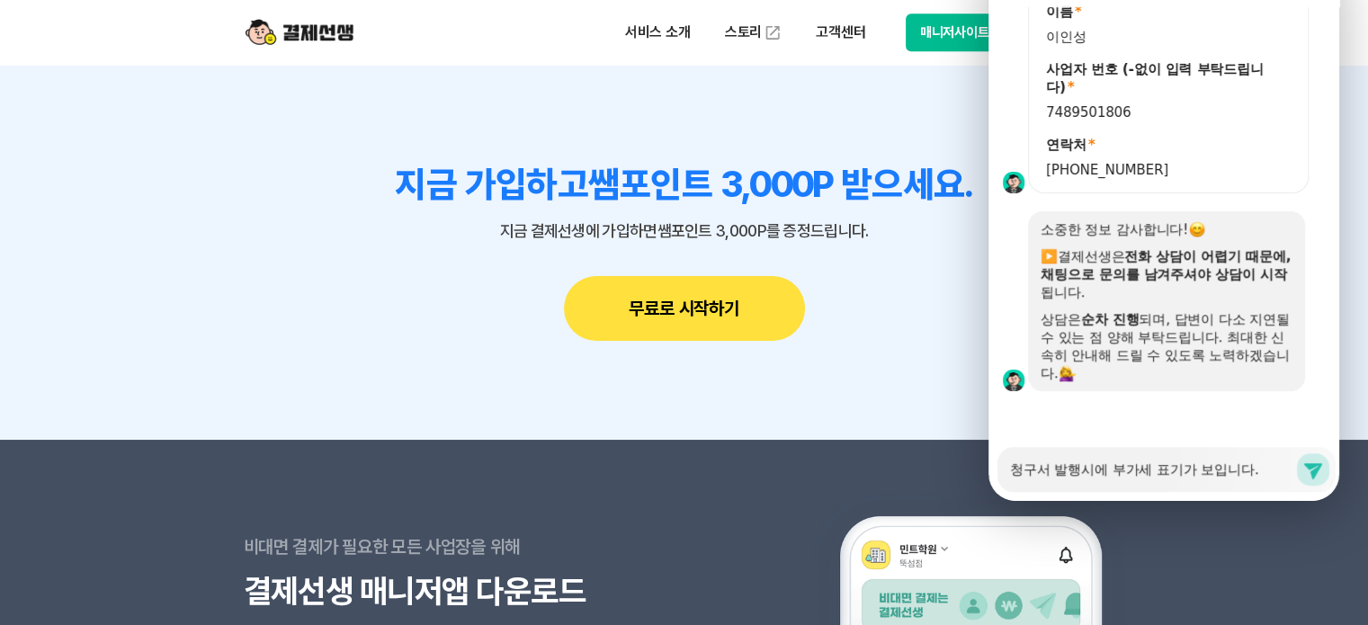
type textarea "x"
type textarea "청구서 발행시에 부가세 표기가 보입니다. ㄱ"
type textarea "x"
type textarea "청구서 발행시에 부가세 표기가 보입니다. [DEMOGRAPHIC_DATA]"
type textarea "x"
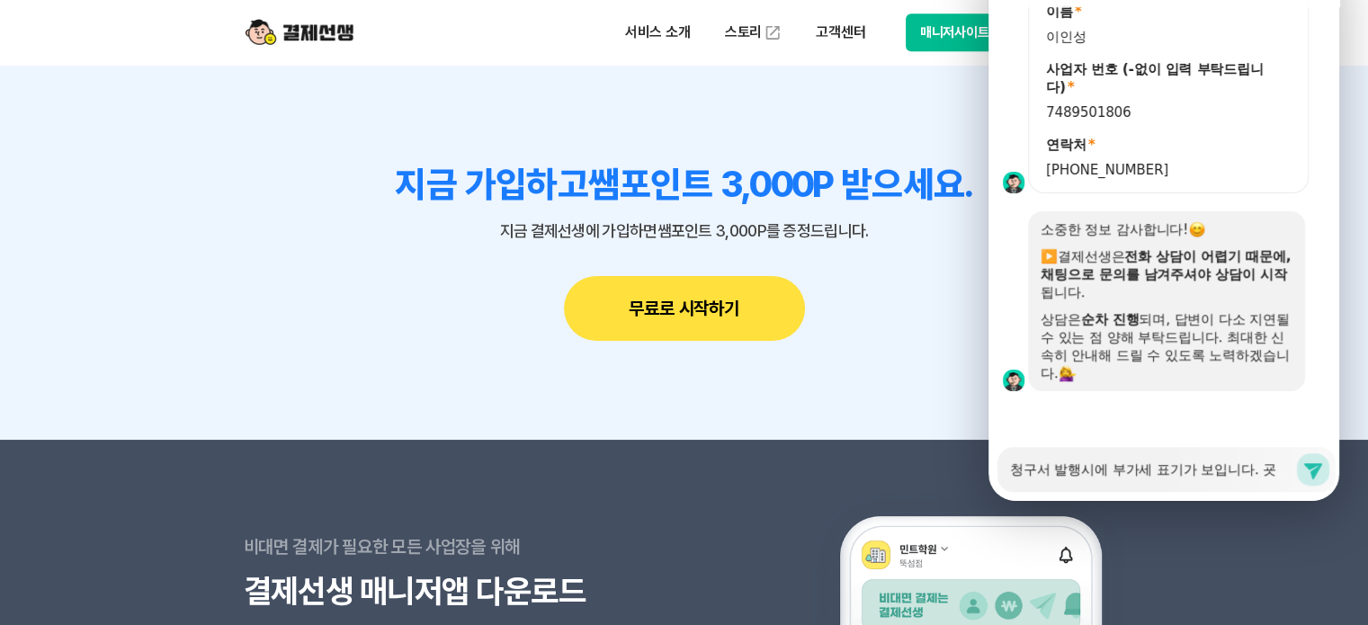
type textarea "청구서 발행시에 부가세 표기가 보입니다. [DEMOGRAPHIC_DATA]"
type textarea "x"
type textarea "청구서 발행시에 부가세 표기가 보입니다. 교습"
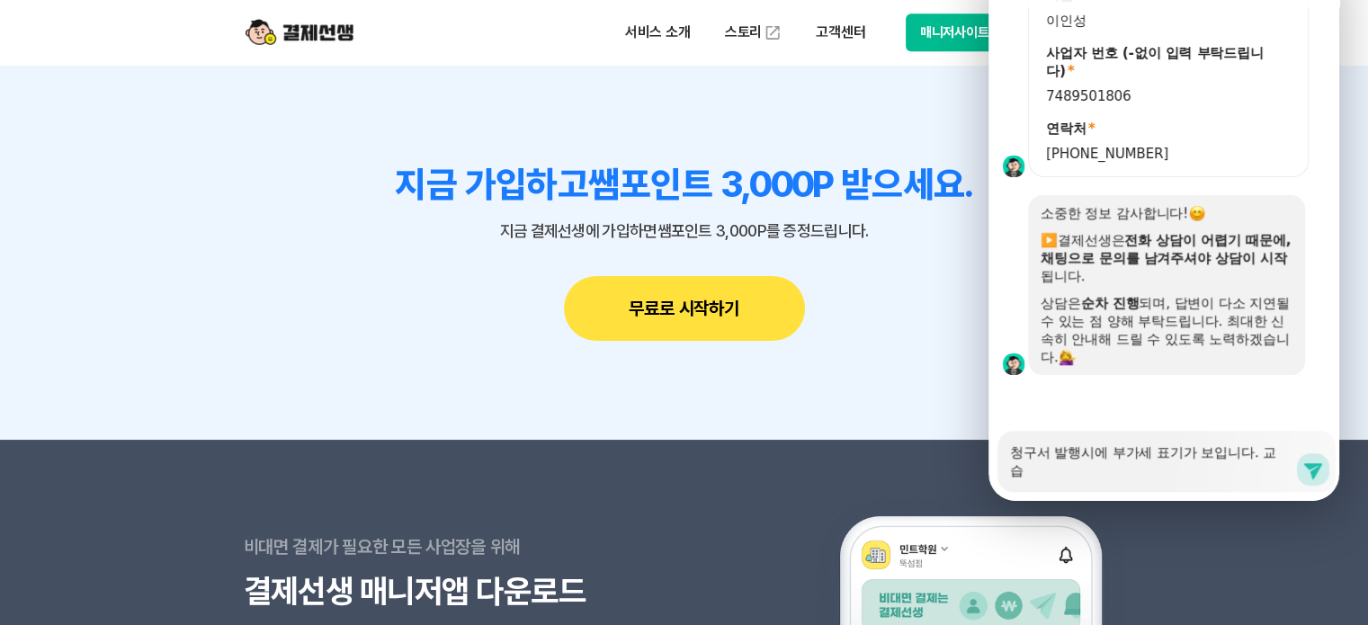
type textarea "x"
type textarea "청구서 발행시에 부가세 표기가 보입니다. 교슶"
type textarea "x"
type textarea "청구서 발행시에 부가세 표기가 보입니다. 교습소"
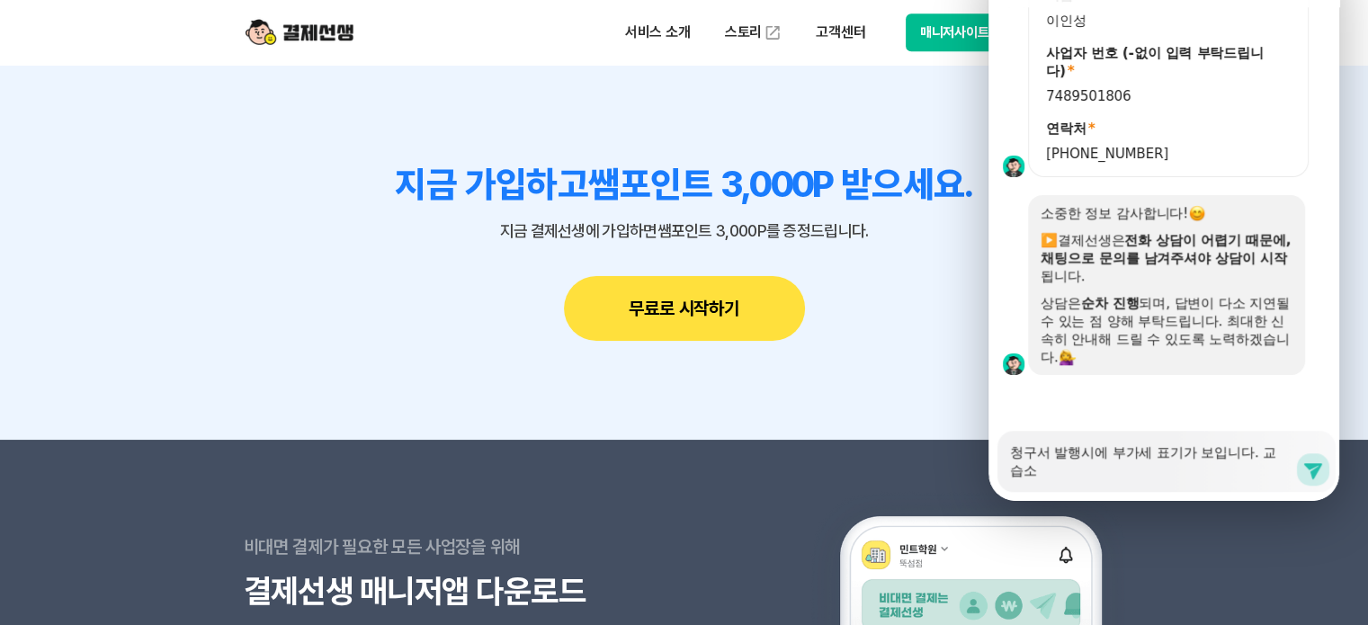
type textarea "x"
type textarea "청구서 발행시에 부가세 표기가 보입니다. 교습솔"
type textarea "x"
type textarea "청구서 발행시에 부가세 표기가 보입니다. 교습소라"
type textarea "x"
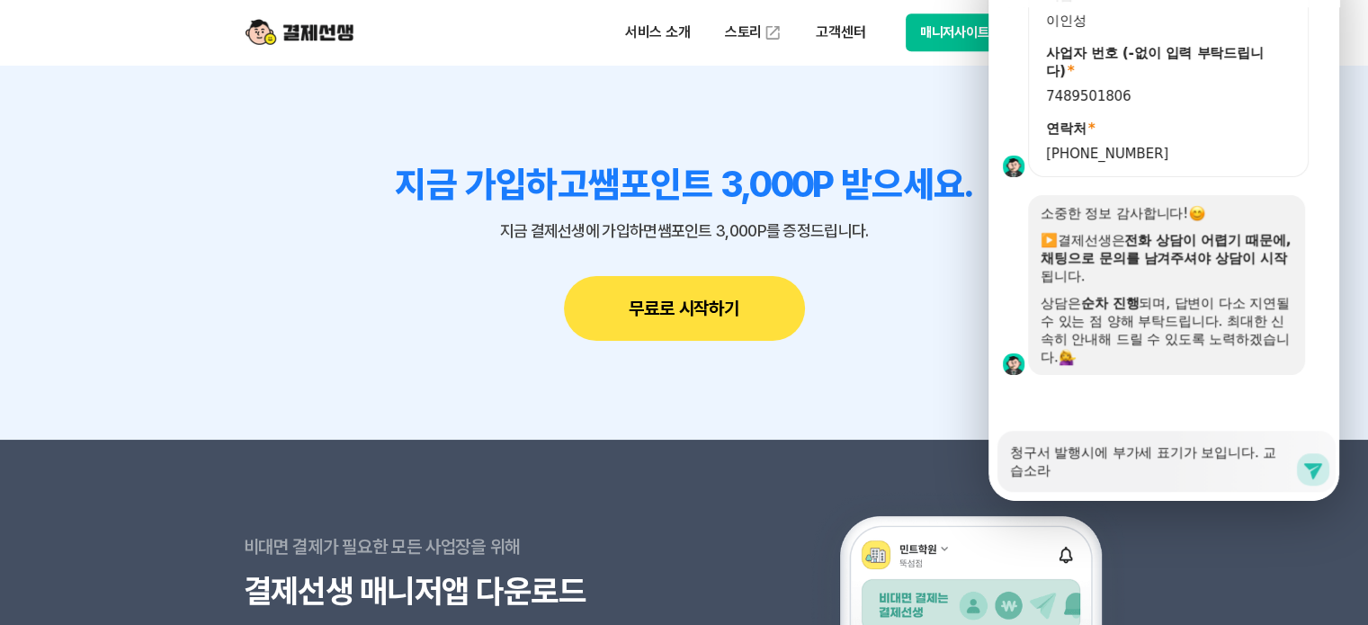
type textarea "청구서 발행시에 부가세 표기가 보입니다. 교습소랏"
type textarea "x"
type textarea "청구서 발행시에 부가세 표기가 보입니다. 교습소라서"
type textarea "x"
type textarea "청구서 발행시에 부가세 표기가 보입니다. 교습소라서"
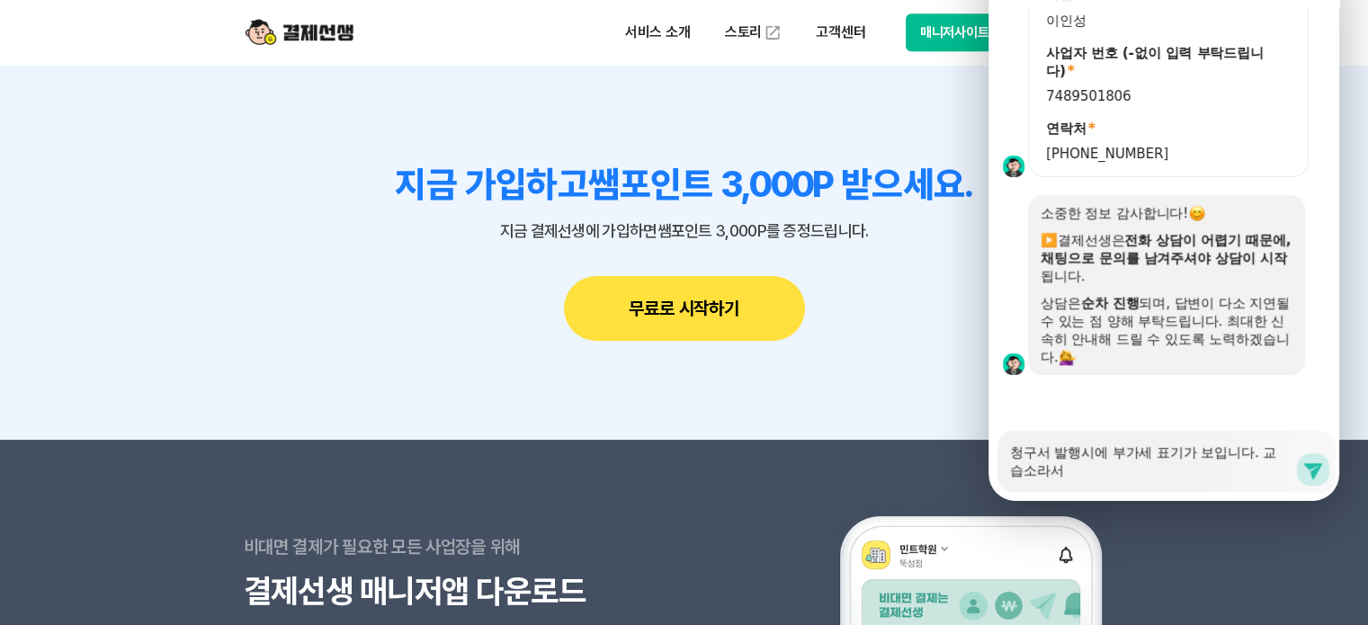
type textarea "x"
type textarea "청구서 발행시에 부가세 표기가 보입니다. 교습소라서 며"
type textarea "x"
type textarea "청구서 발행시에 부가세 표기가 보입니다. 교습소라서 면"
type textarea "x"
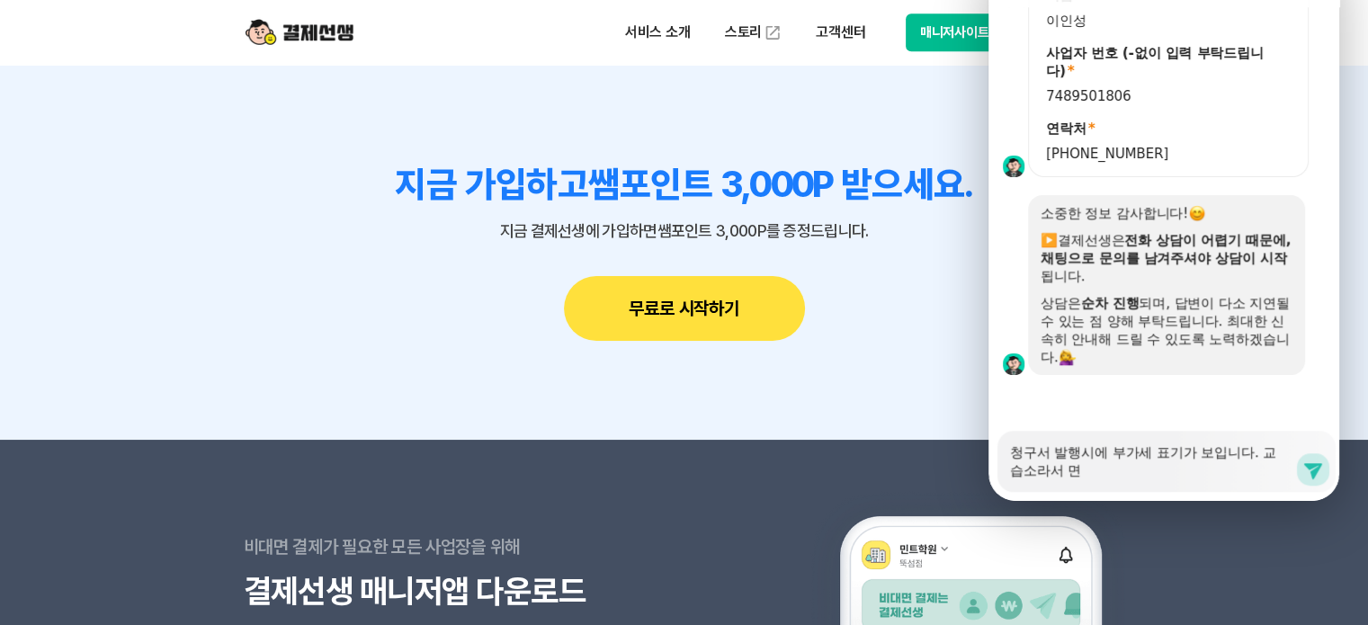
type textarea "청구서 발행시에 부가세 표기가 보입니다. 교습소라서 면ㅅ"
type textarea "x"
type textarea "청구서 발행시에 부가세 표기가 보입니다. 교습소라서 면세"
type textarea "x"
type textarea "청구서 발행시에 부가세 표기가 보입니다. 교습소라서 면셋"
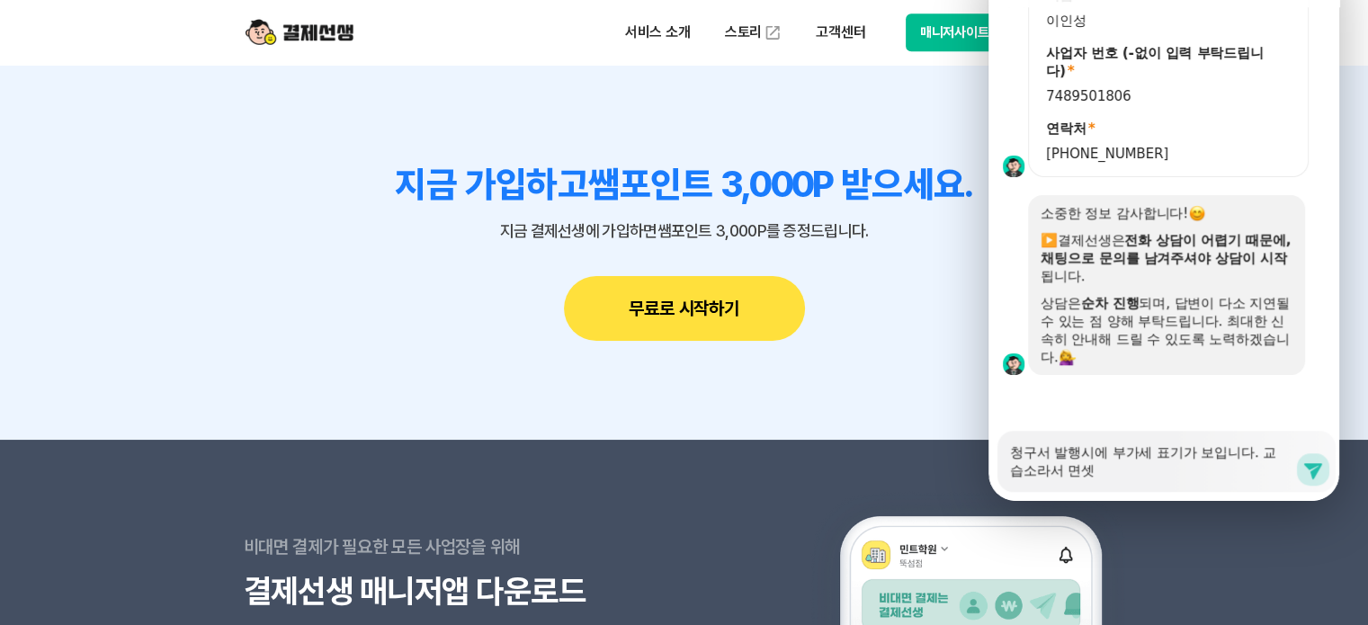
type textarea "x"
type textarea "청구서 발행시에 부가세 표기가 보입니다. 교습소라서 면세사"
type textarea "x"
type textarea "청구서 발행시에 부가세 표기가 보입니다. 교습소라서 면세사어"
type textarea "x"
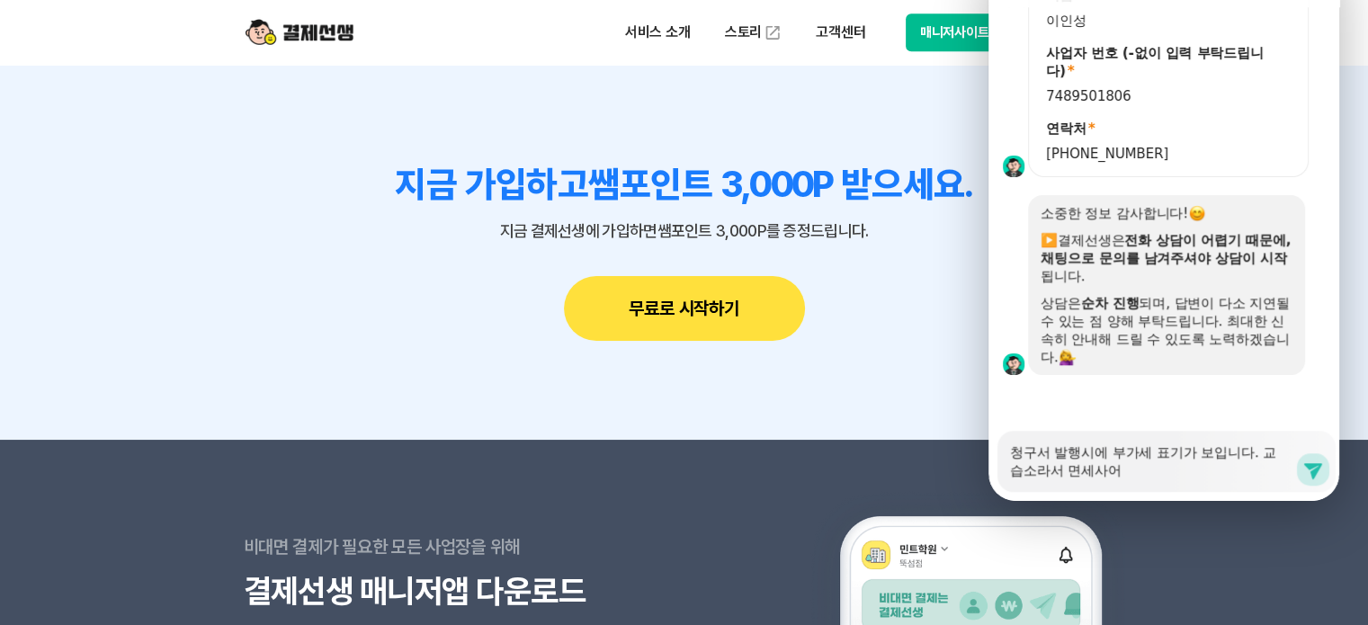
type textarea "청구서 발행시에 부가세 표기가 보입니다. 교습소라서 면세사업"
type textarea "x"
type textarea "청구서 발행시에 부가세 표기가 보입니다. 교습소라서 면세사업ㅈ"
type textarea "x"
type textarea "청구서 발행시에 부가세 표기가 보입니다. 교습소라서 면세사업자"
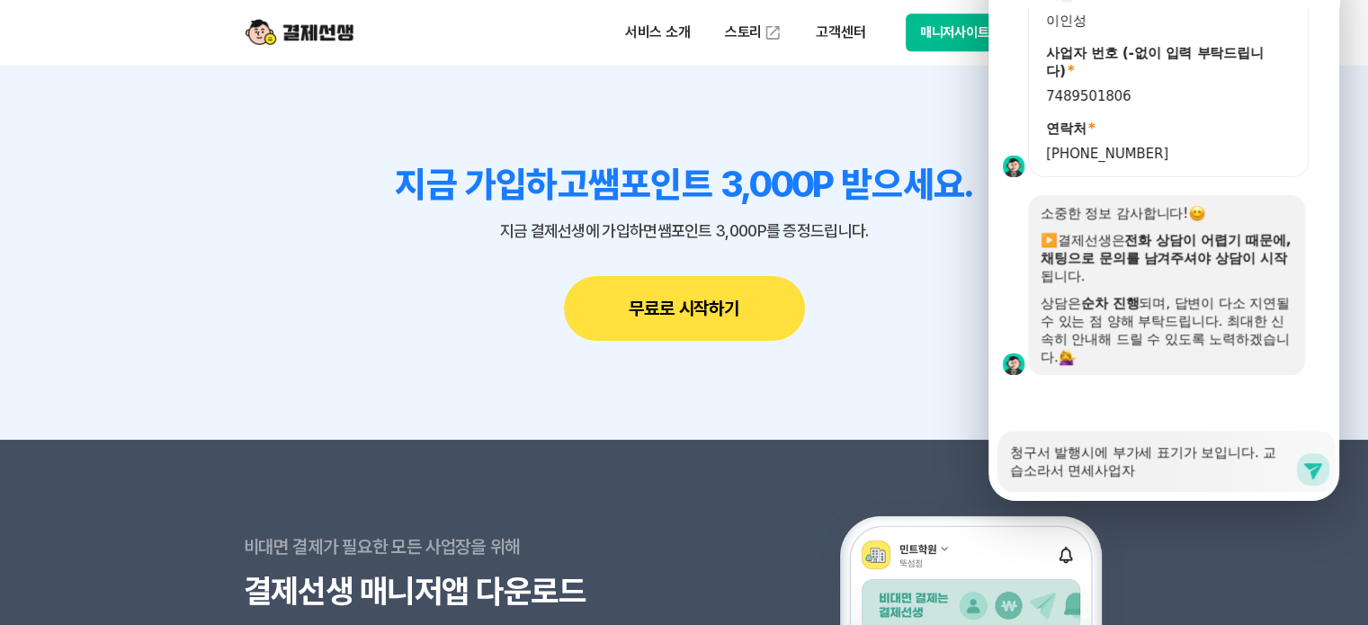
type textarea "x"
type textarea "청구서 발행시에 부가세 표기가 보입니다. 교습소라서 면세사업장"
type textarea "x"
type textarea "청구서 발행시에 부가세 표기가 보입니다. 교습소라서 면세사업자이"
type textarea "x"
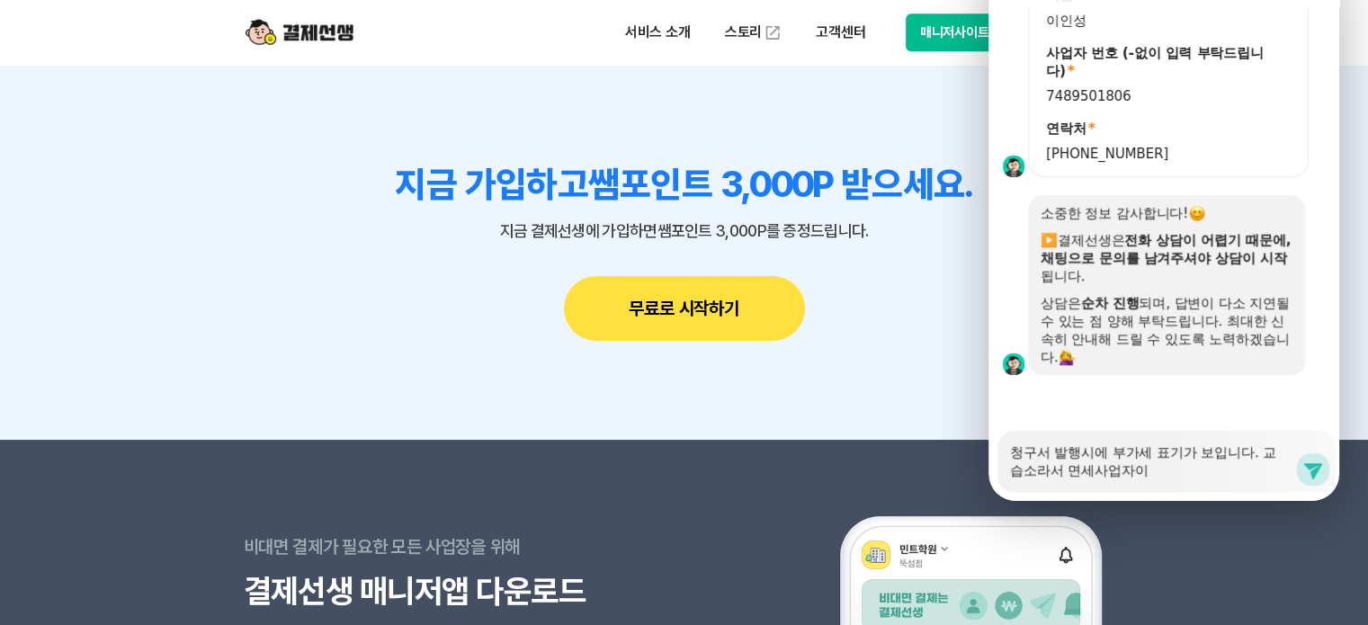
type textarea "청구서 발행시에 부가세 표기가 보입니다. 교습소라서 면세사업자인"
type textarea "x"
type textarea "청구서 발행시에 부가세 표기가 보입니다. 교습소라서 면세사업자인ㄷ"
type textarea "x"
type textarea "청구서 발행시에 부가세 표기가 보입니다. 교습소라서 면세사업자인데"
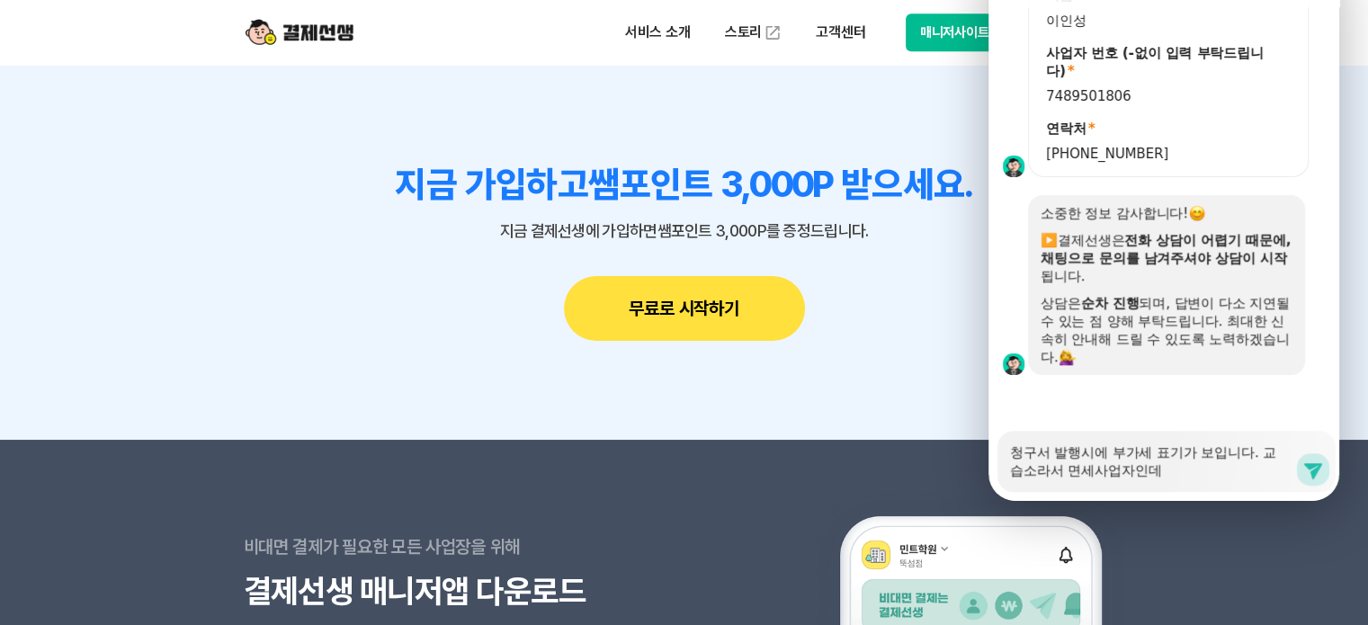
type textarea "x"
type textarea "청구서 발행시에 부가세 표기가 보입니다. 교습소라서 면세사업자인뎅"
type textarea "x"
type textarea "청구서 발행시에 부가세 표기가 보입니다. 교습소라서 면세사업자인데요"
type textarea "x"
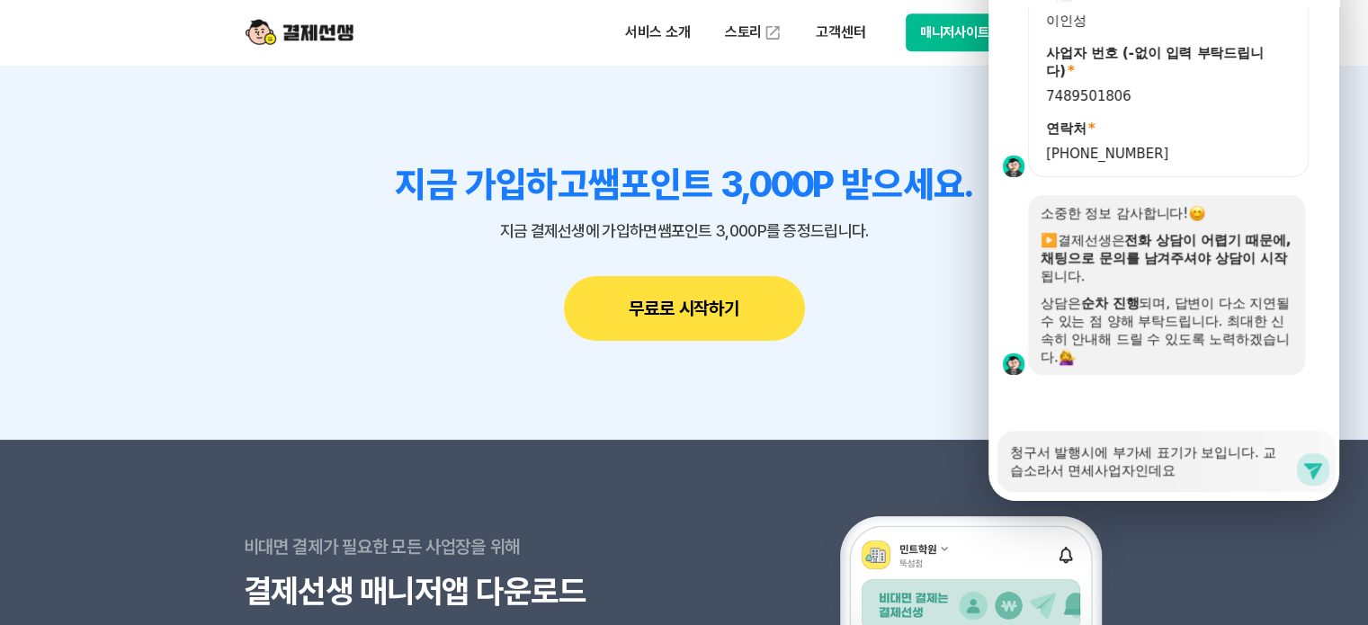
type textarea "청구서 발행시에 부가세 표기가 보입니다. 교습소라서 면세사업자인데요,"
type textarea "x"
type textarea "청구서 발행시에 부가세 표기가 보입니다. 교습소라서 면세사업자인데요,"
type textarea "x"
type textarea "청구서 발행시에 부가세 표기가 보입니다. 교습소라서 면세사업자인데요, 구"
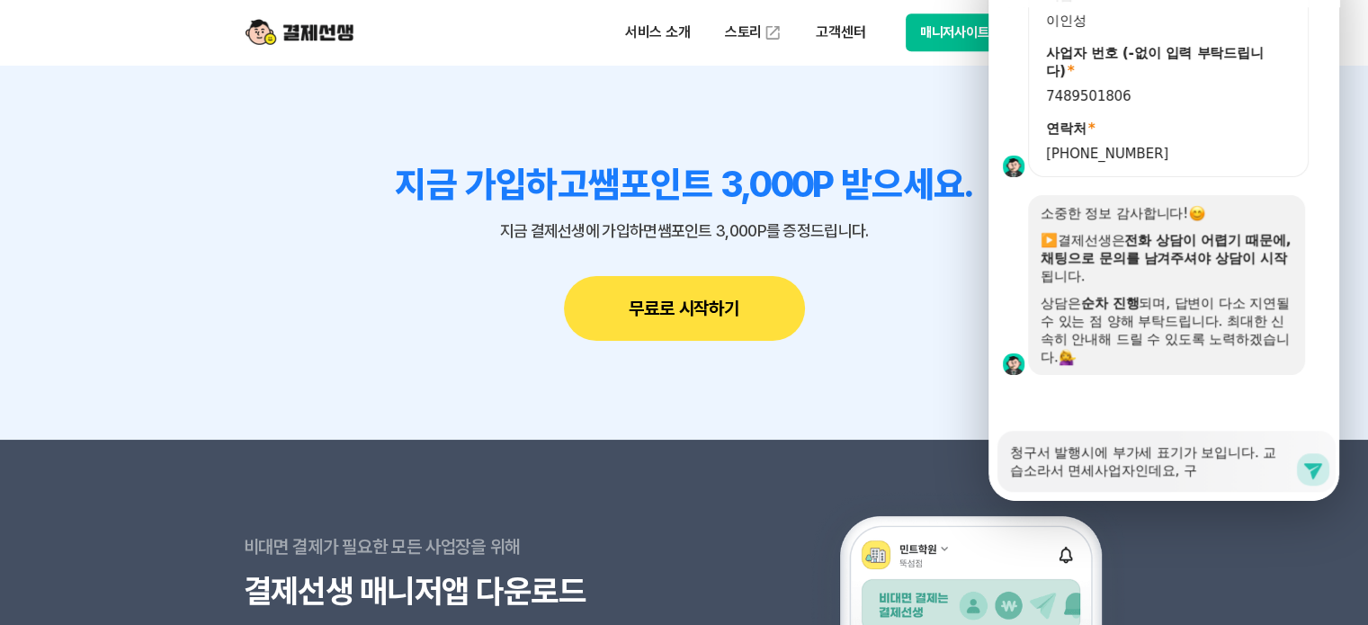
type textarea "x"
type textarea "청구서 발행시에 부가세 표기가 보입니다. 교습소라서 면세사업자인데요, 궁"
type textarea "x"
type textarea "청구서 발행시에 부가세 표기가 보입니다. 교습소라서 면세사업자인데요, 궁ㄱ"
type textarea "x"
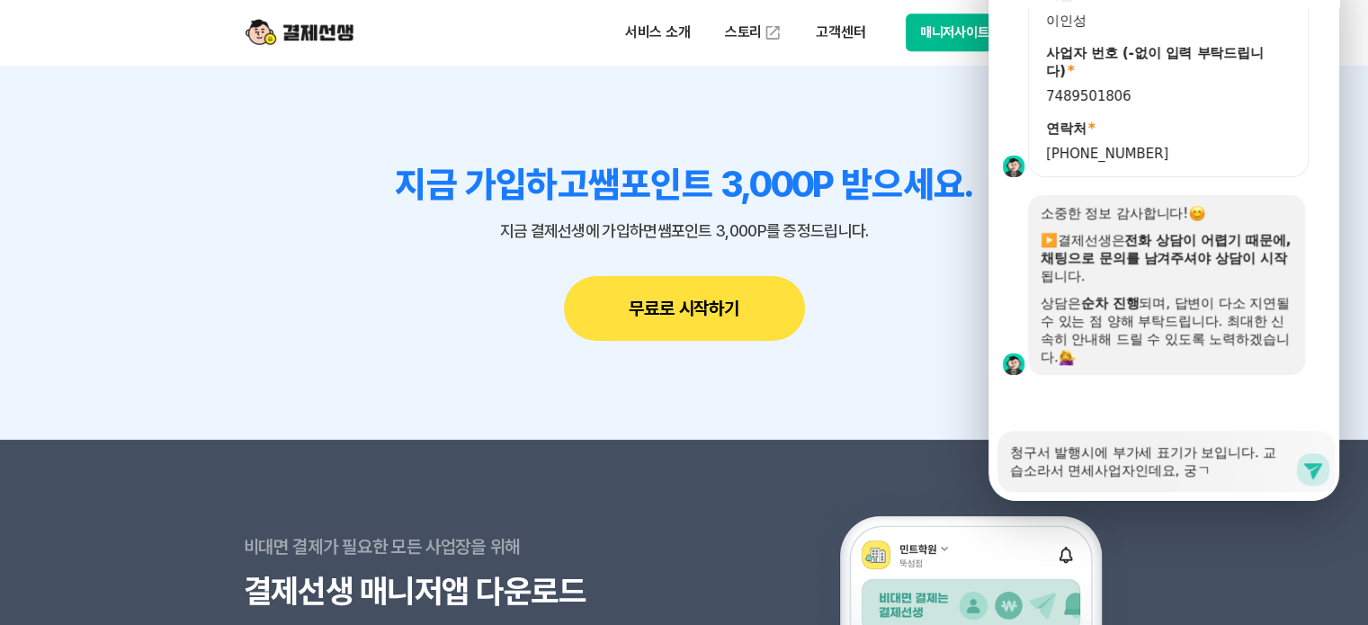
type textarea "청구서 발행시에 부가세 표기가 보입니다. 교습소라서 면세사업자인데요, 궁그"
type textarea "x"
type textarea "청구서 발행시에 부가세 표기가 보입니다. 교습소라서 면세사업자인데요, 궁긓"
type textarea "x"
type textarea "청구서 발행시에 부가세 표기가 보입니다. 교습소라서 면세사업자인데요, 궁그하"
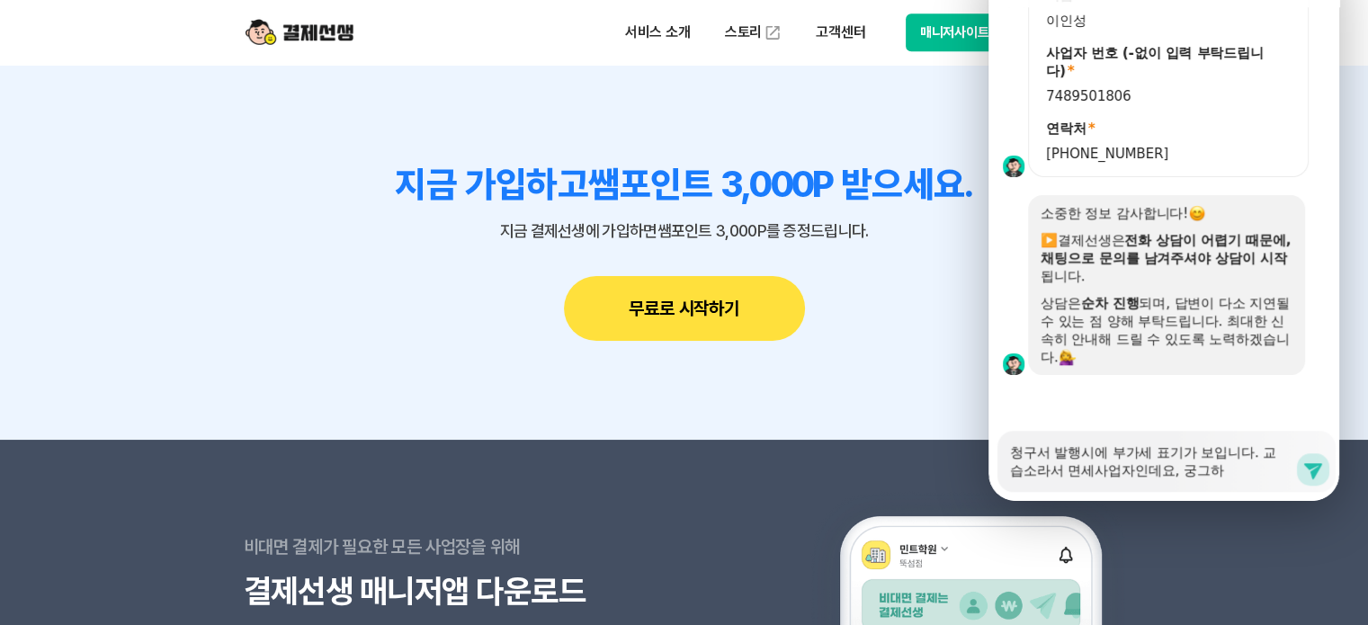
type textarea "x"
type textarea "청구서 발행시에 부가세 표기가 보입니다. 교습소라서 면세사업자인데요, 궁그합"
type textarea "x"
type textarea "청구서 발행시에 부가세 표기가 보입니다. 교습소라서 면세사업자인데요, 궁그합ㄴ"
type textarea "x"
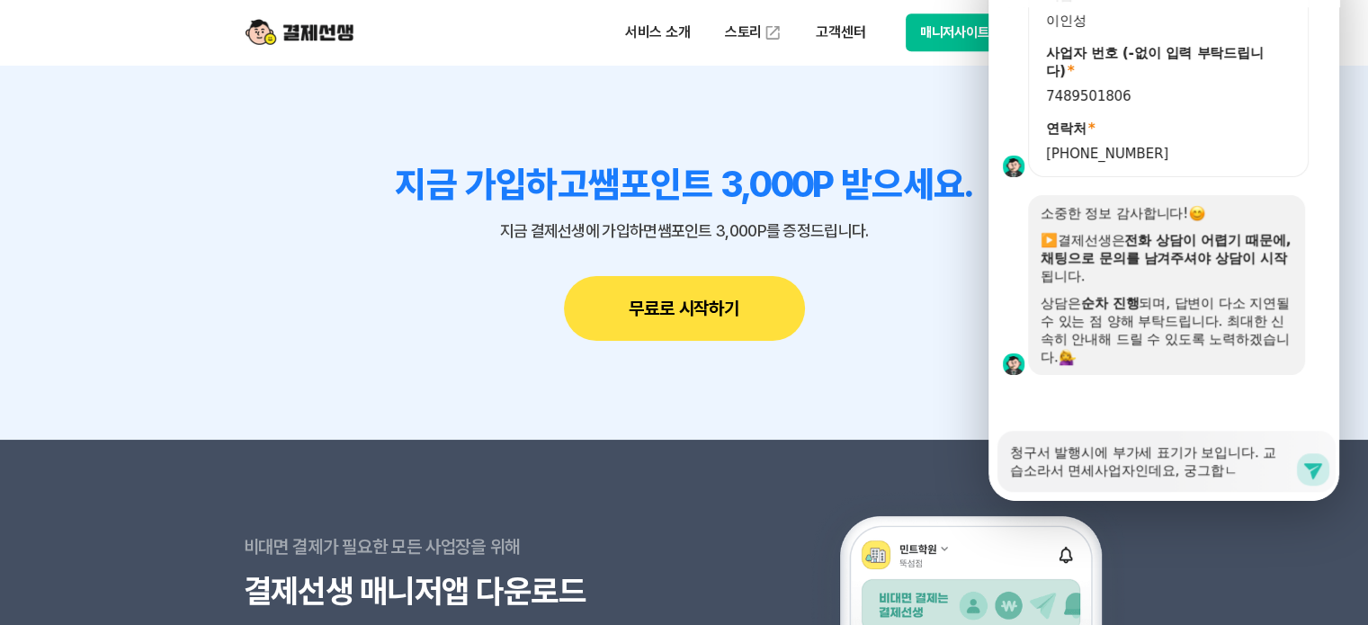
type textarea "청구서 발행시에 부가세 표기가 보입니다. 교습소라서 면세사업자인데요, 궁그합니"
type textarea "x"
type textarea "청구서 발행시에 부가세 표기가 보입니다. 교습소라서 면세사업자인데요, 궁그합닏"
type textarea "x"
type textarea "청구서 발행시에 부가세 표기가 보입니다. 교습소라서 면세사업자인데요, 궁그합니다"
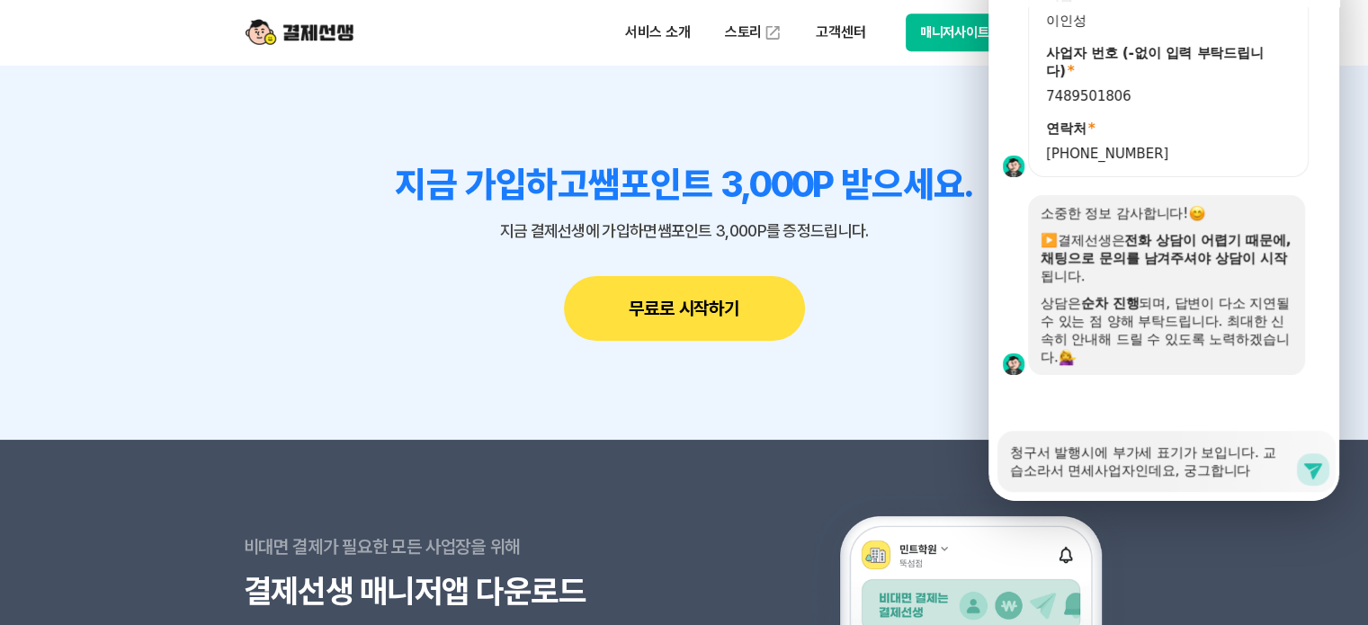
type textarea "x"
type textarea "청구서 발행시에 부가세 표기가 보입니다. 교습소라서 면세사업자인데요, 궁그합니ㄷ"
type textarea "x"
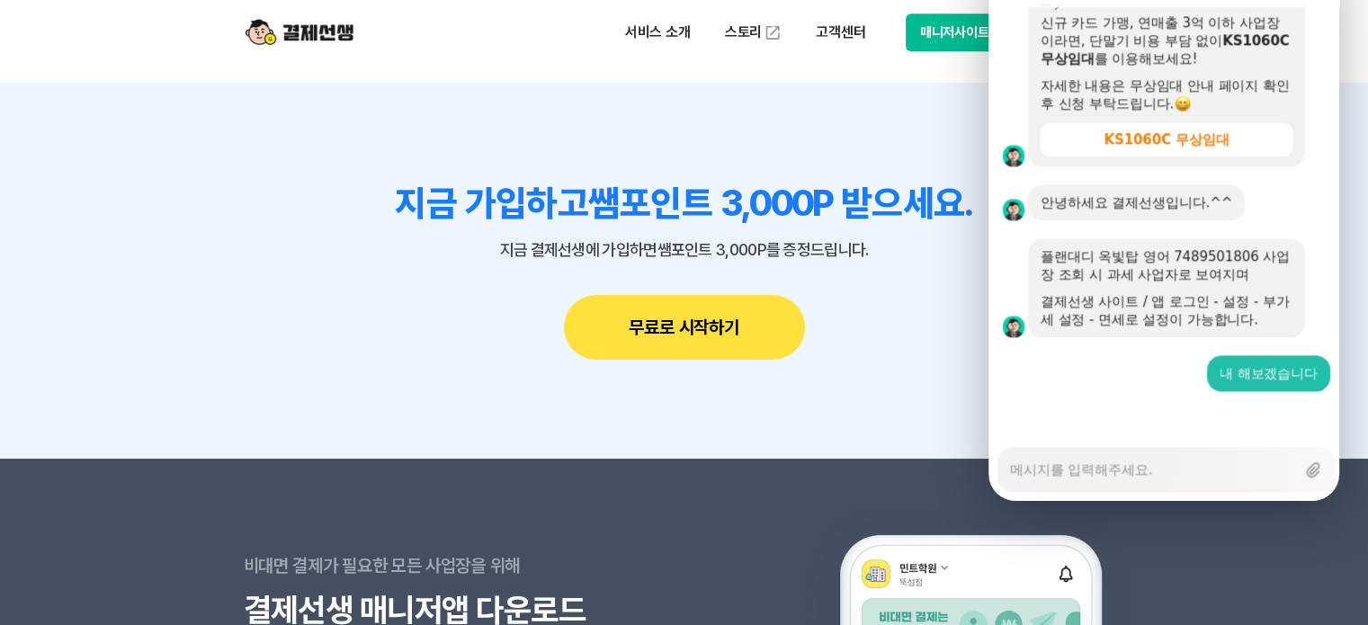
scroll to position [15588, 0]
